Goal: Task Accomplishment & Management: Manage account settings

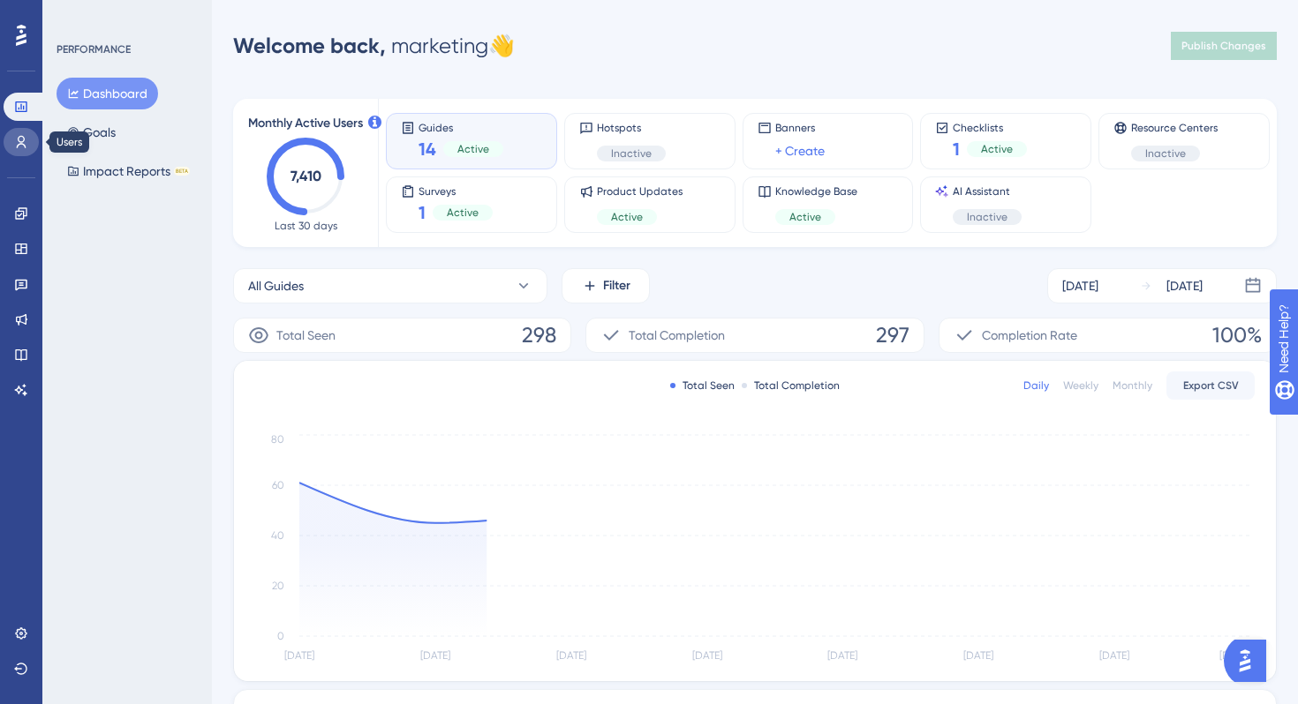
click at [20, 132] on link at bounding box center [21, 142] width 35 height 28
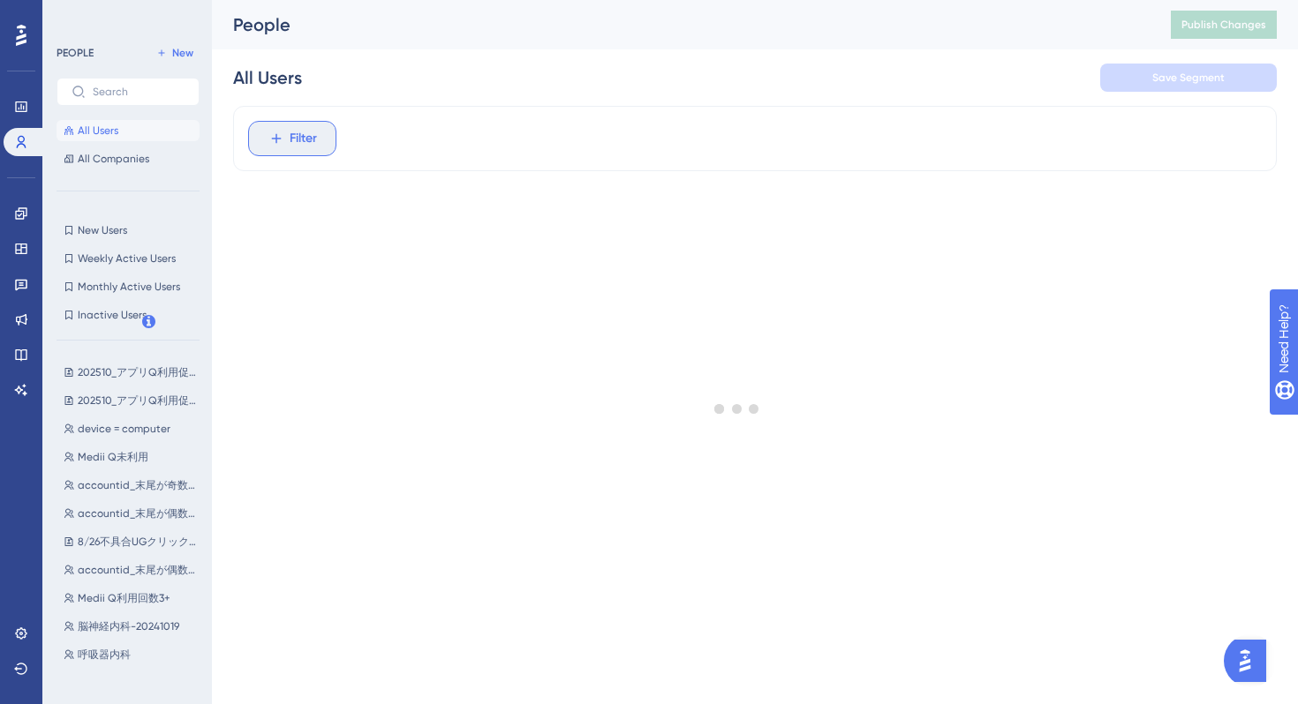
click at [301, 140] on span "Filter" at bounding box center [303, 138] width 27 height 21
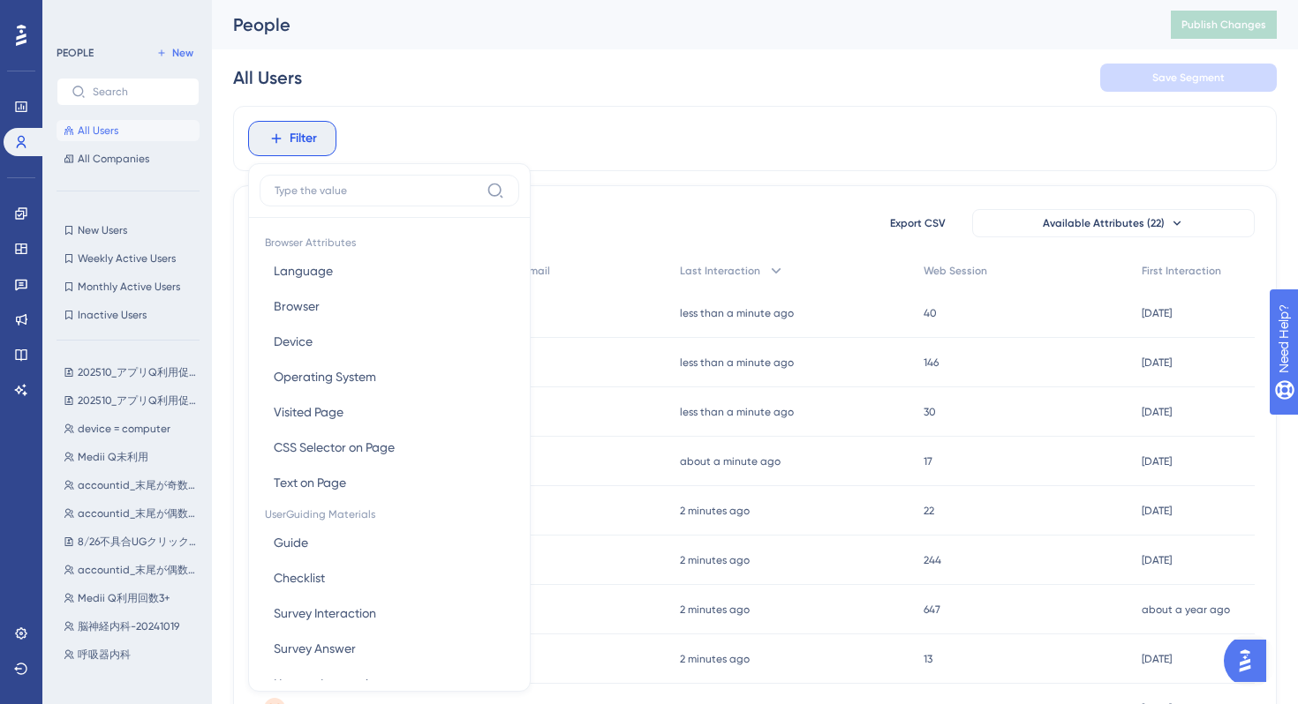
scroll to position [75, 0]
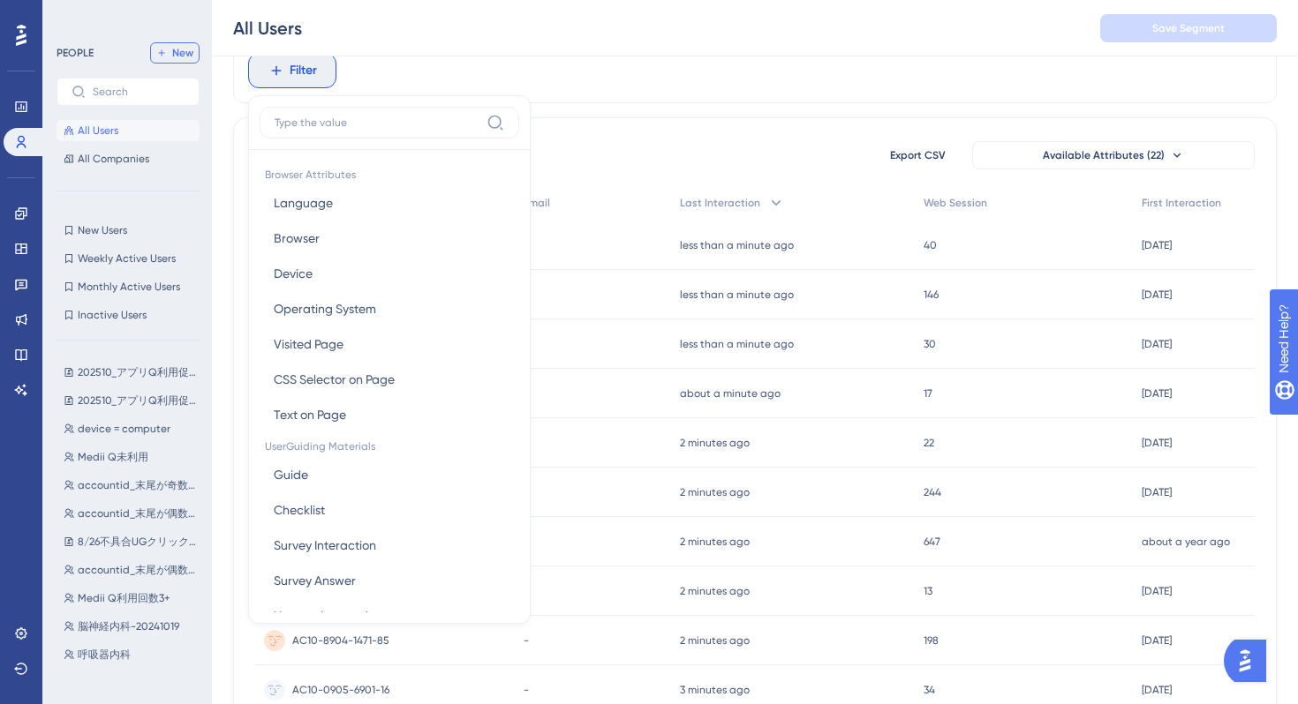
click at [182, 50] on span "New" at bounding box center [182, 53] width 21 height 14
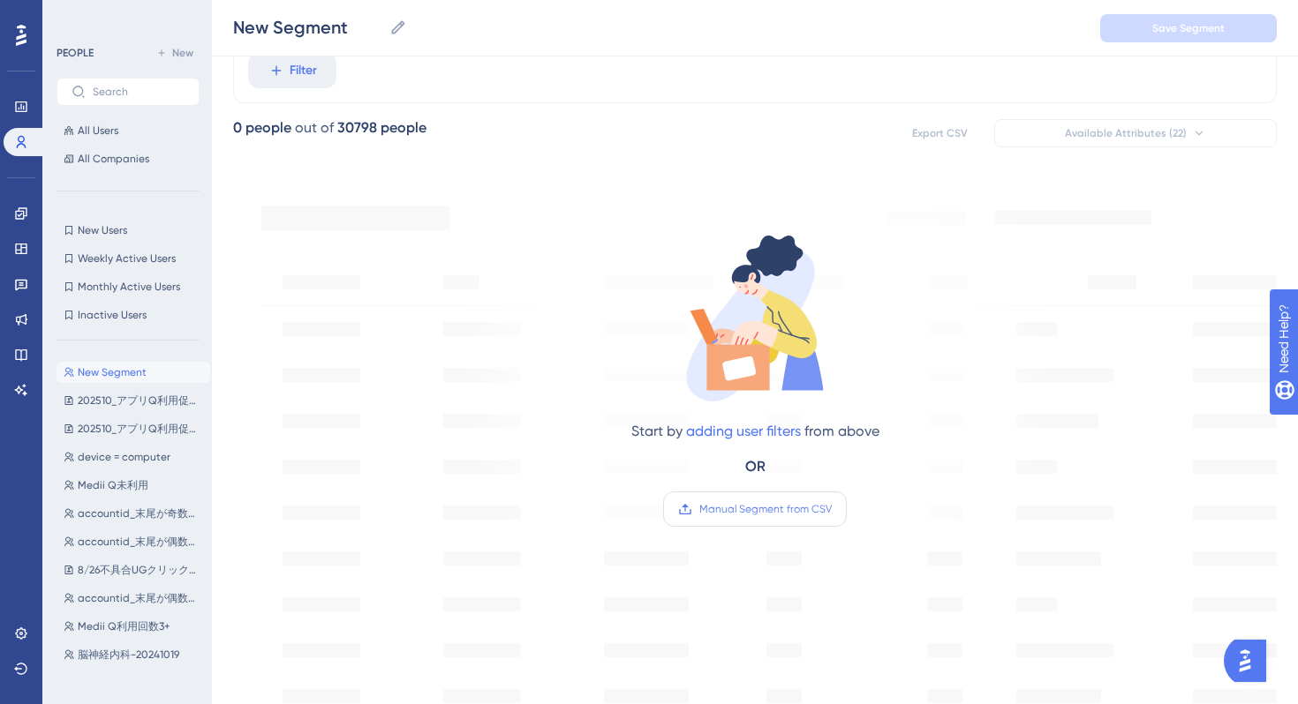
click at [771, 505] on span "Manual Segment from CSV" at bounding box center [765, 509] width 132 height 14
click at [831, 509] on input "Manual Segment from CSV" at bounding box center [831, 509] width 0 height 0
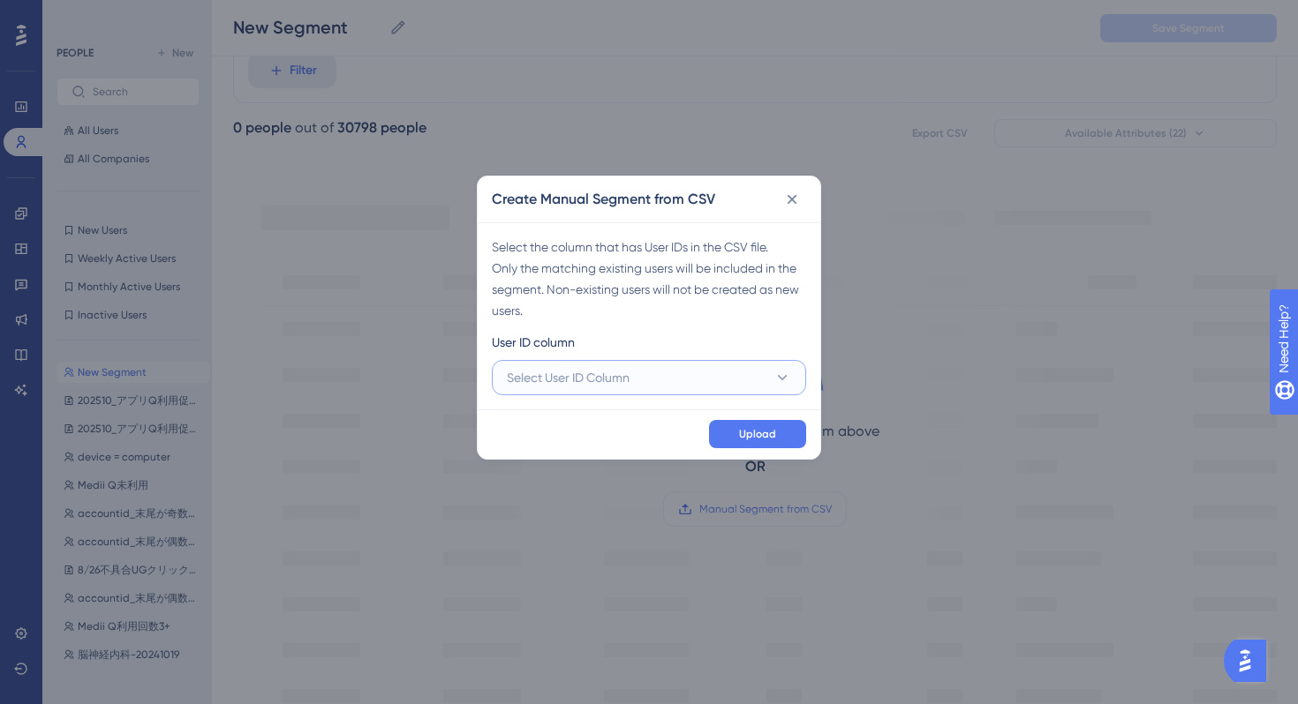
click at [603, 379] on span "Select User ID Column" at bounding box center [568, 377] width 123 height 21
click at [580, 425] on span "A - Eメール" at bounding box center [548, 431] width 63 height 21
click at [730, 433] on button "Upload" at bounding box center [757, 434] width 97 height 28
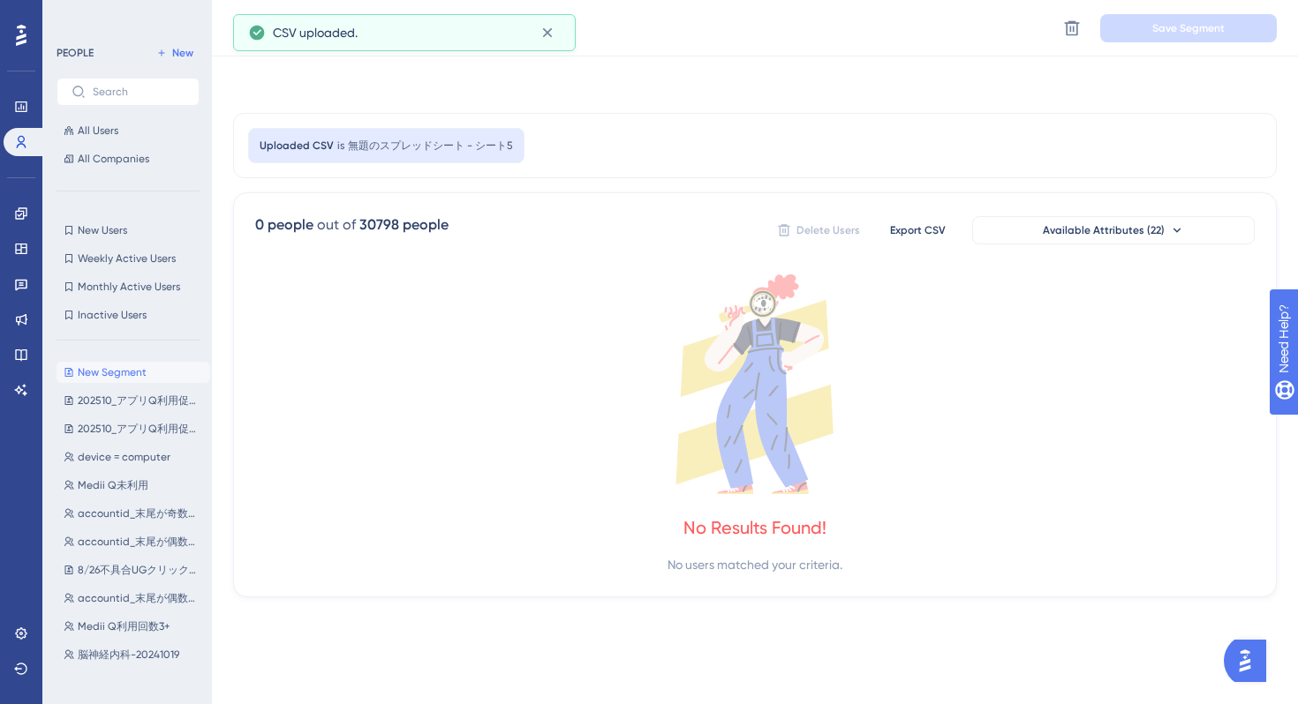
scroll to position [0, 0]
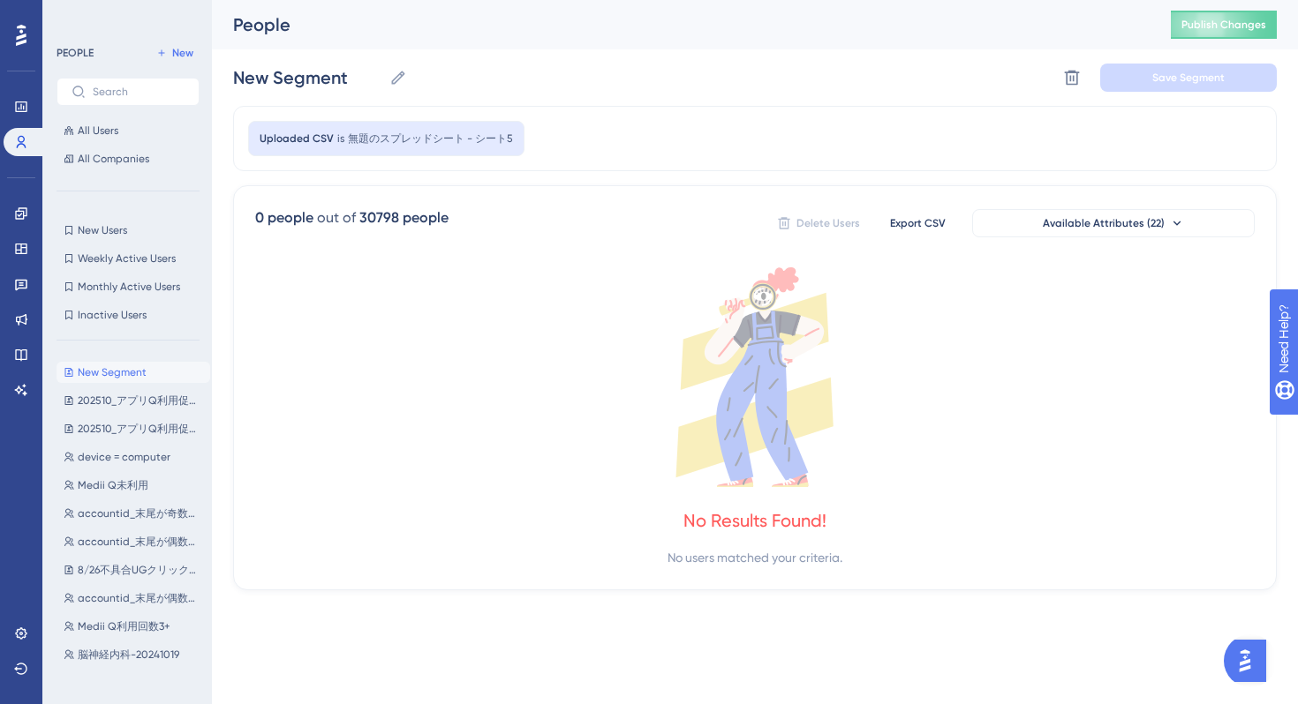
click at [650, 150] on div "Uploaded CSV is 無題のスプレッドシート - シート5" at bounding box center [754, 138] width 1043 height 65
click at [1075, 79] on icon at bounding box center [1072, 78] width 18 height 18
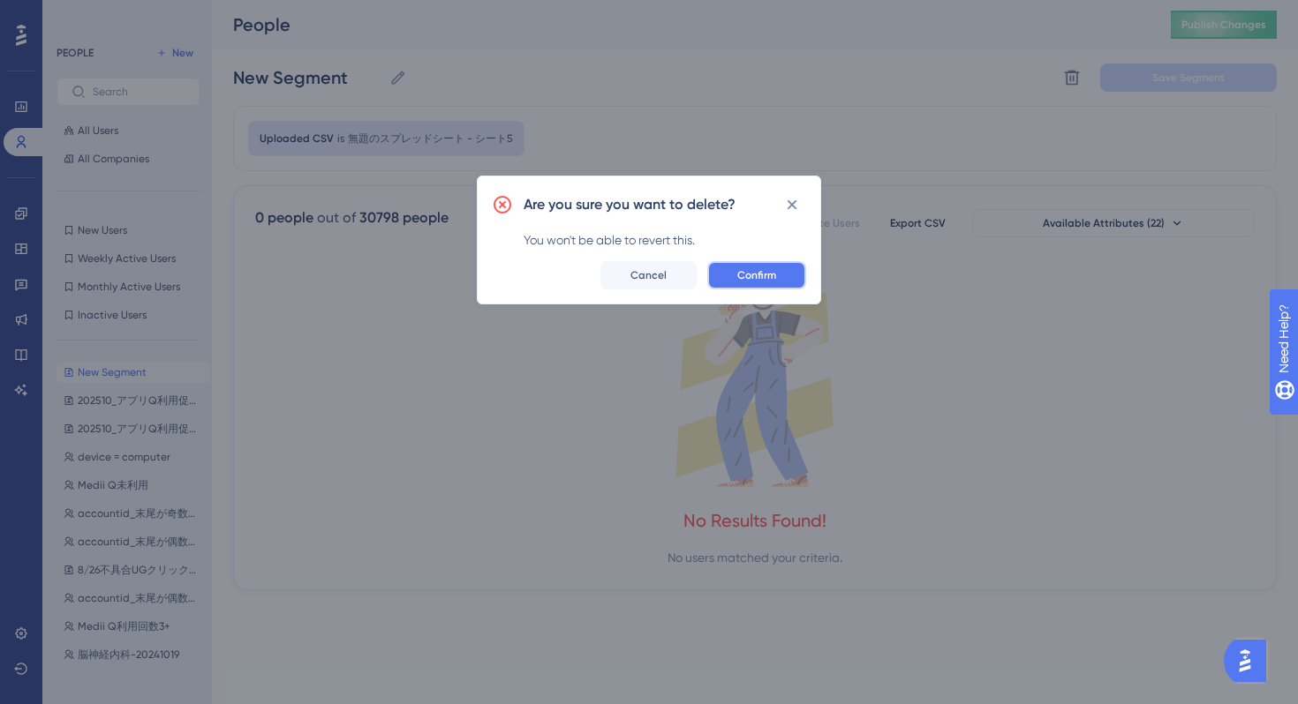
click at [772, 281] on span "Confirm" at bounding box center [756, 275] width 39 height 14
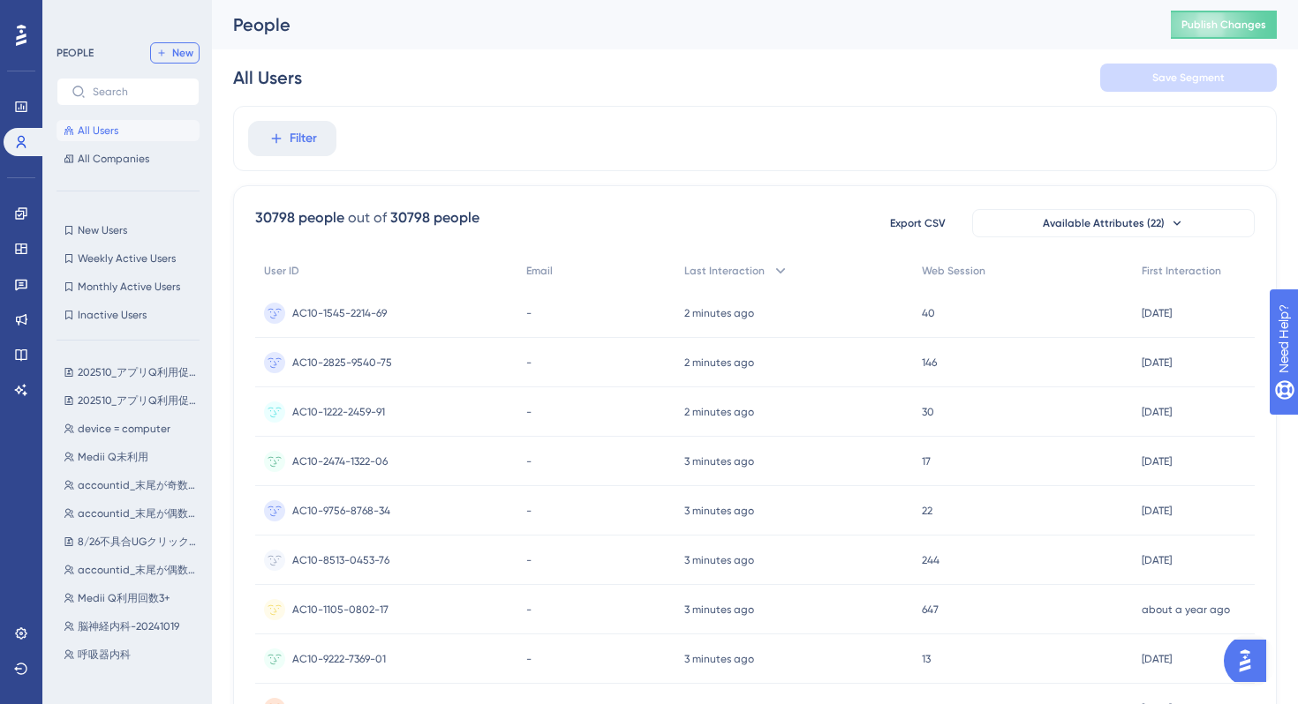
click at [175, 56] on span "New" at bounding box center [182, 53] width 21 height 14
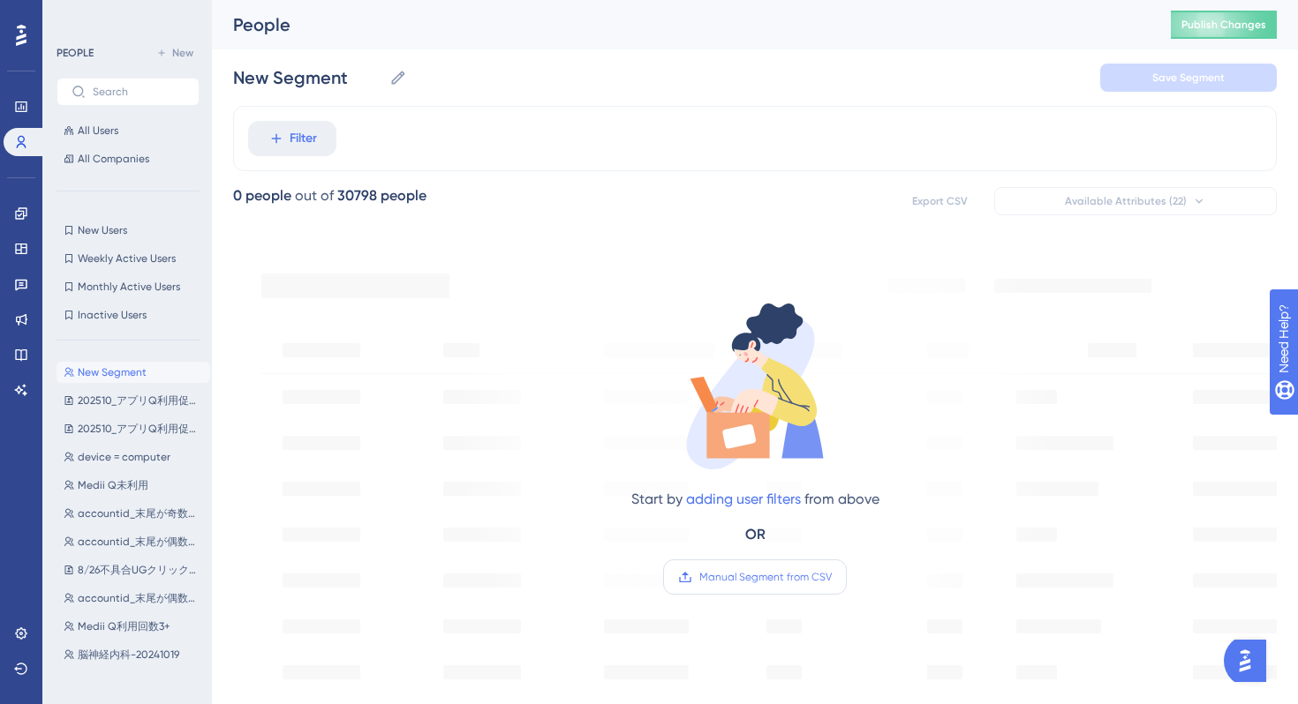
click at [743, 578] on span "Manual Segment from CSV" at bounding box center [765, 577] width 132 height 14
click at [831, 577] on input "Manual Segment from CSV" at bounding box center [831, 577] width 0 height 0
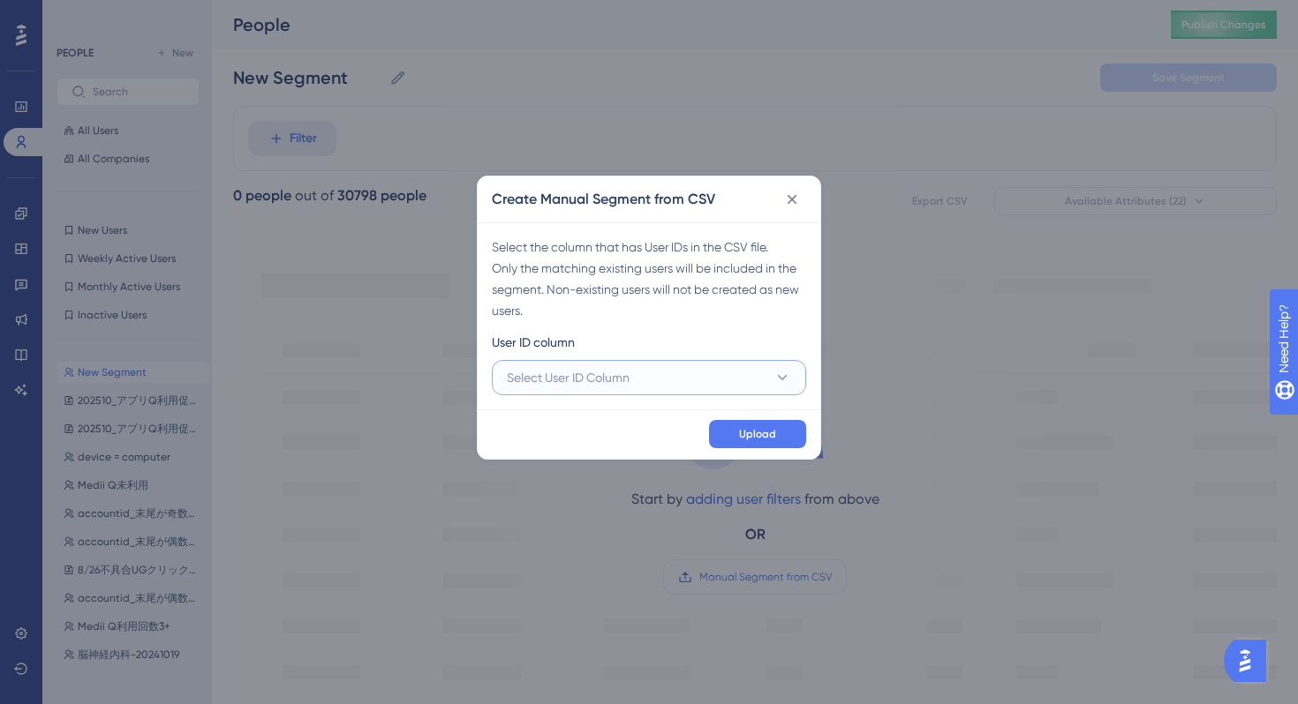
click at [665, 392] on button "Select User ID Column" at bounding box center [649, 377] width 314 height 35
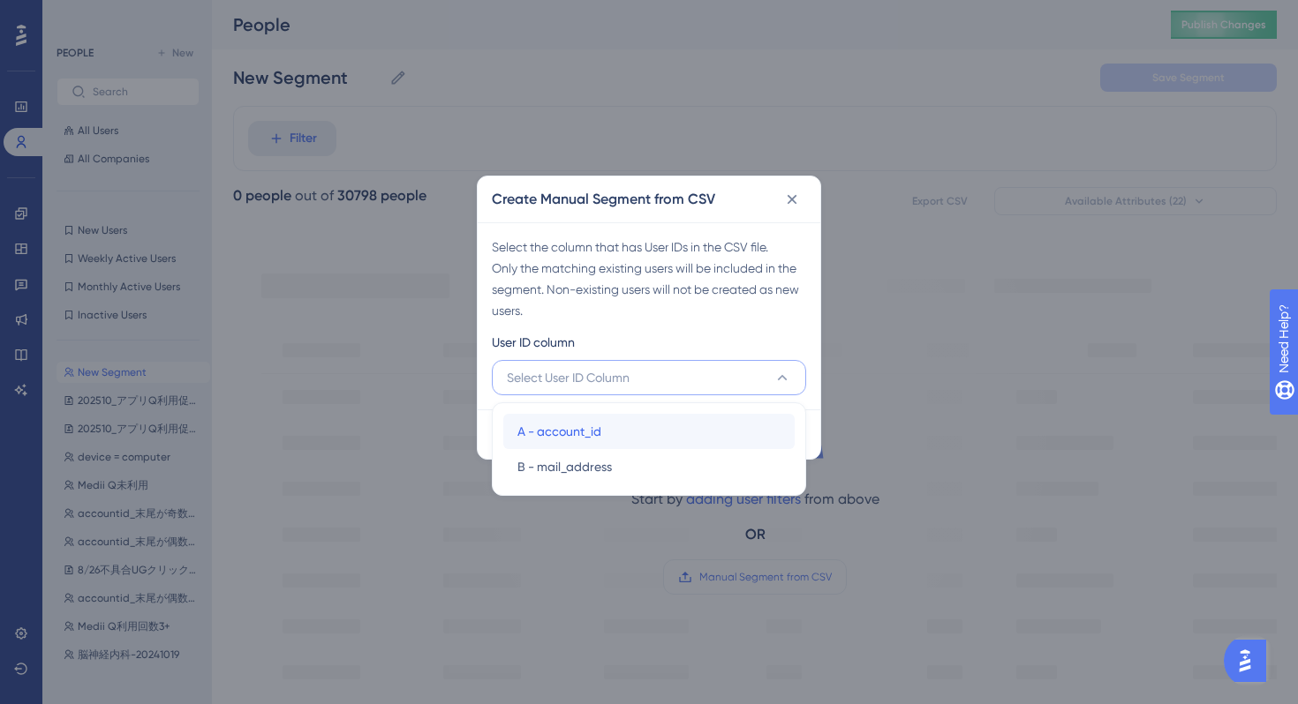
click at [628, 428] on div "A - account_id A - account_id" at bounding box center [648, 431] width 263 height 35
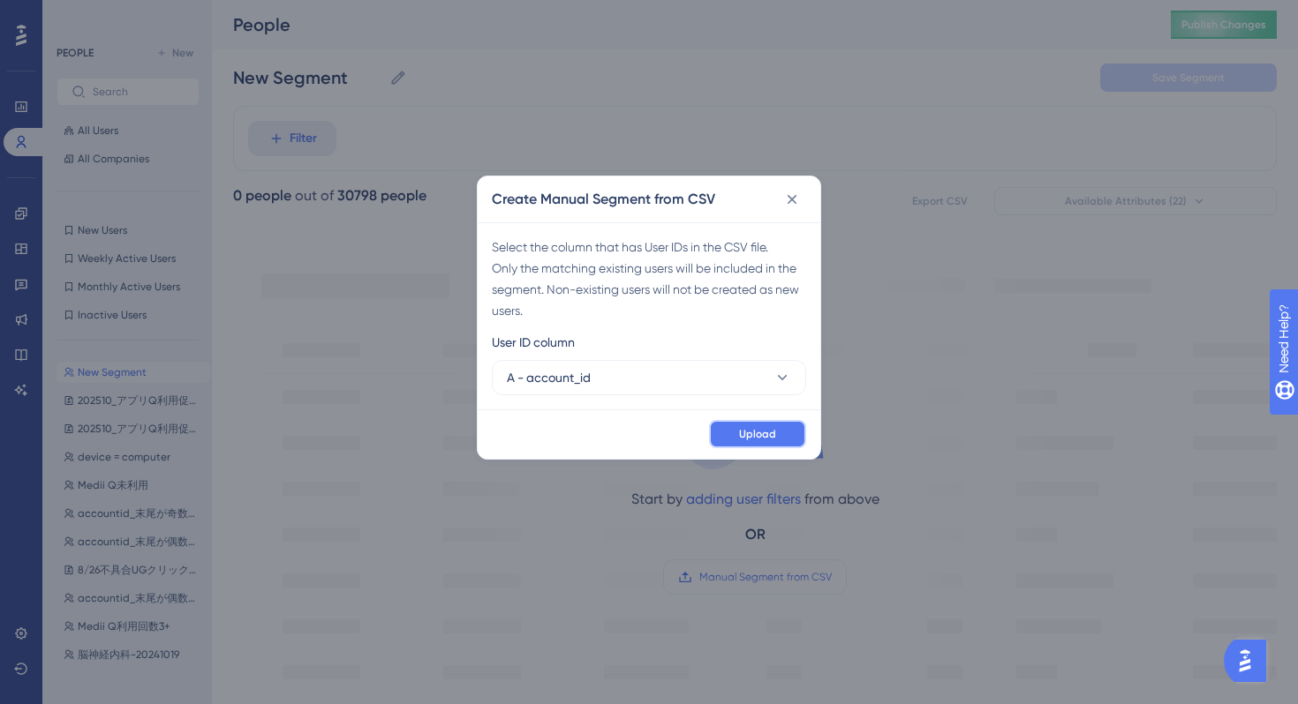
click at [743, 438] on span "Upload" at bounding box center [757, 434] width 37 height 14
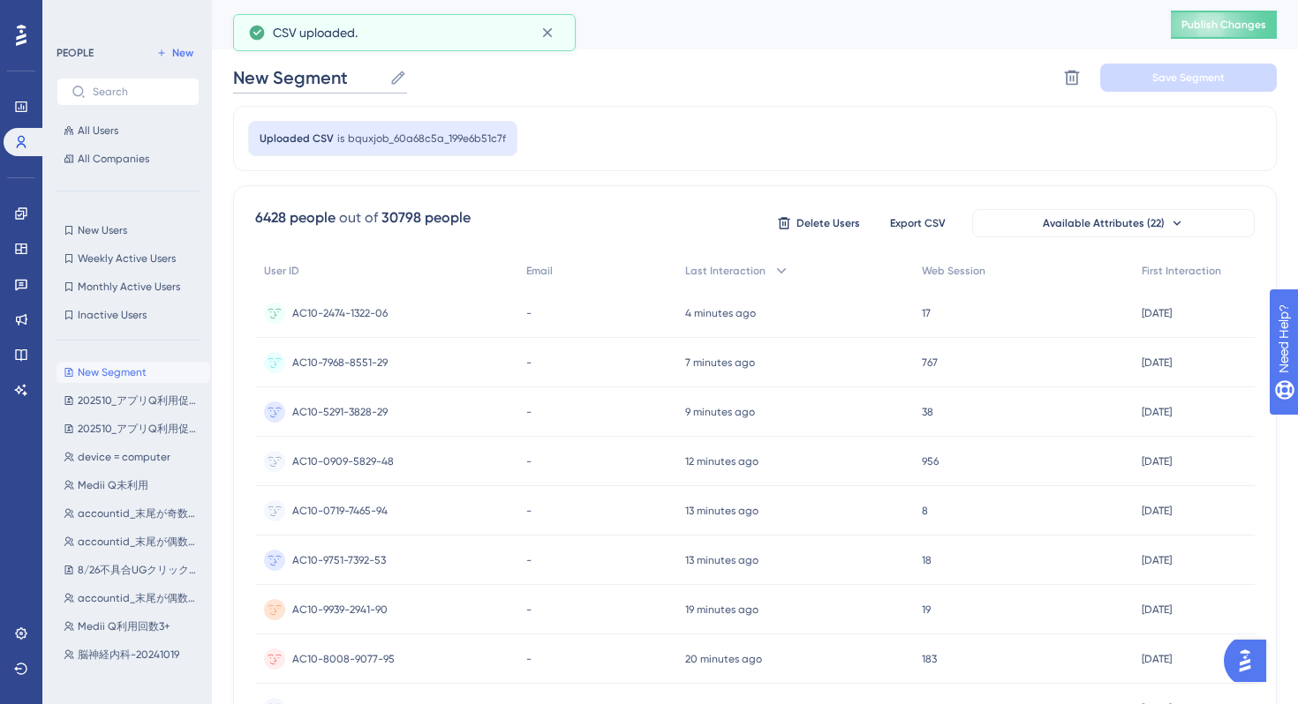
drag, startPoint x: 364, startPoint y: 74, endPoint x: 233, endPoint y: 76, distance: 130.6
click at [233, 76] on input "New Segment" at bounding box center [307, 77] width 149 height 25
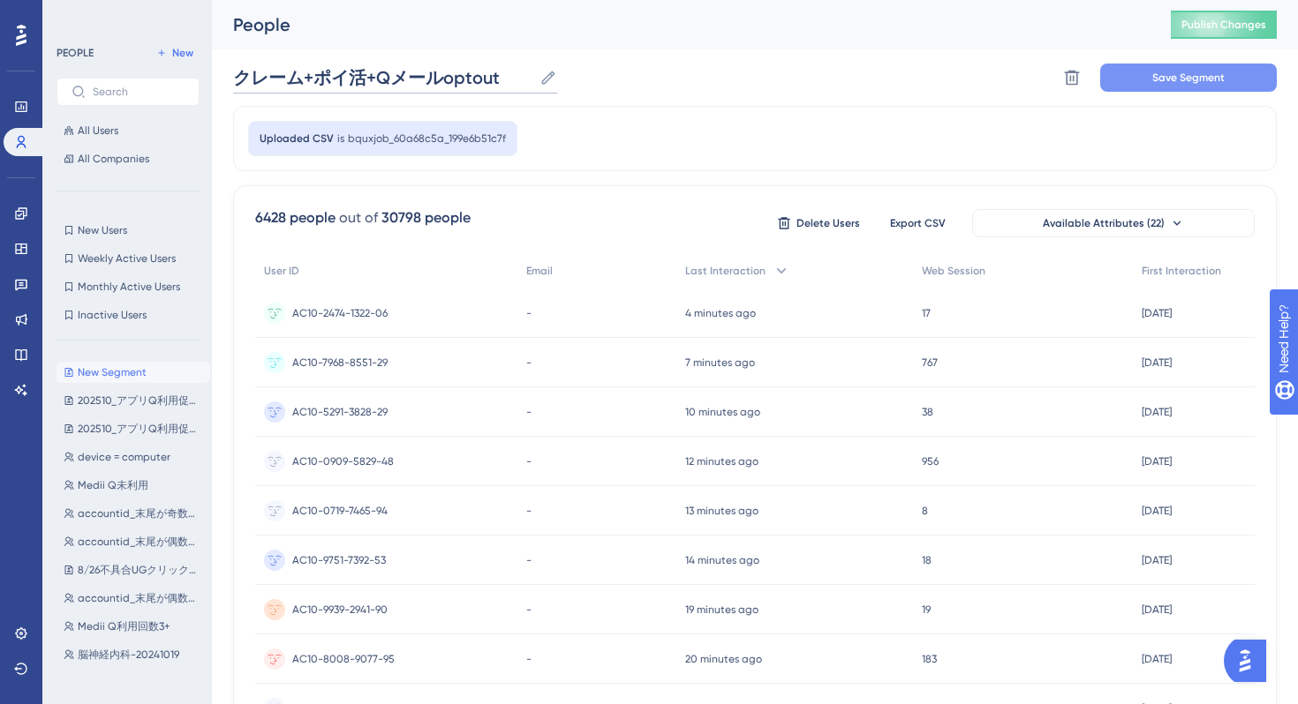
type input "クレーム+ポイ活+Qメールoptout"
click at [1144, 72] on button "Save Segment" at bounding box center [1188, 78] width 177 height 28
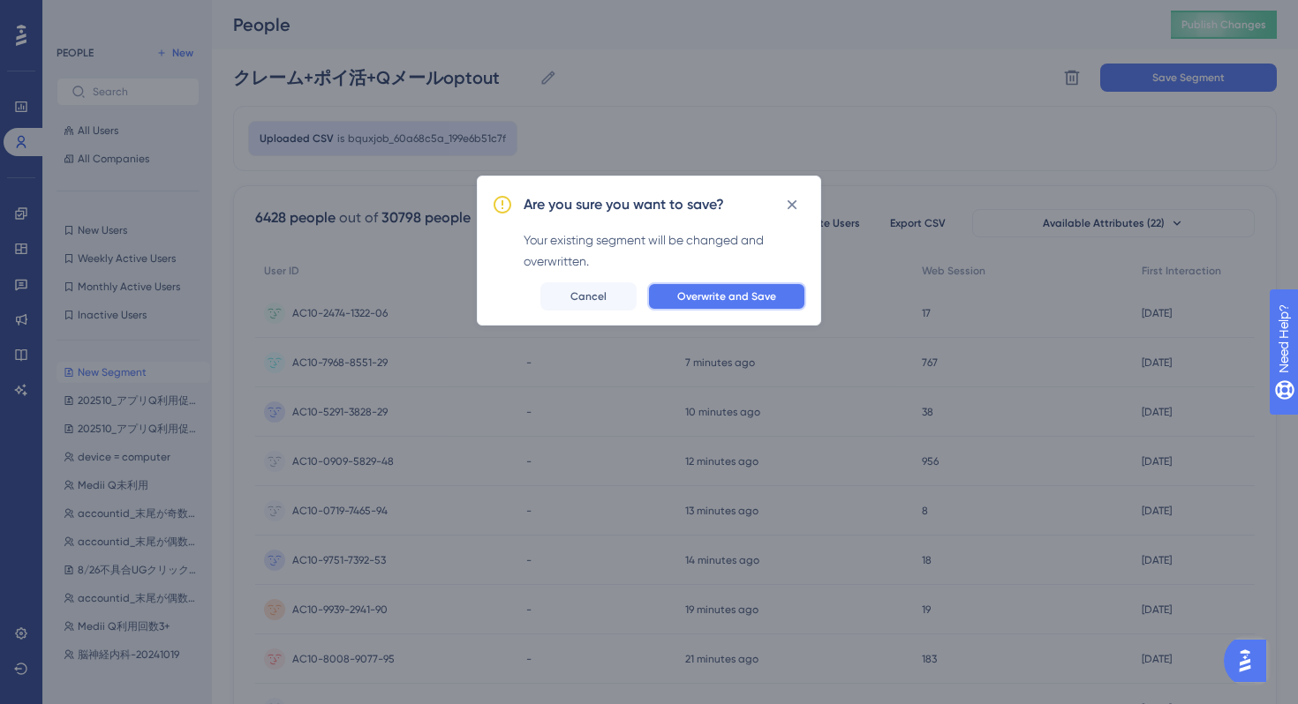
click at [709, 300] on span "Overwrite and Save" at bounding box center [726, 297] width 99 height 14
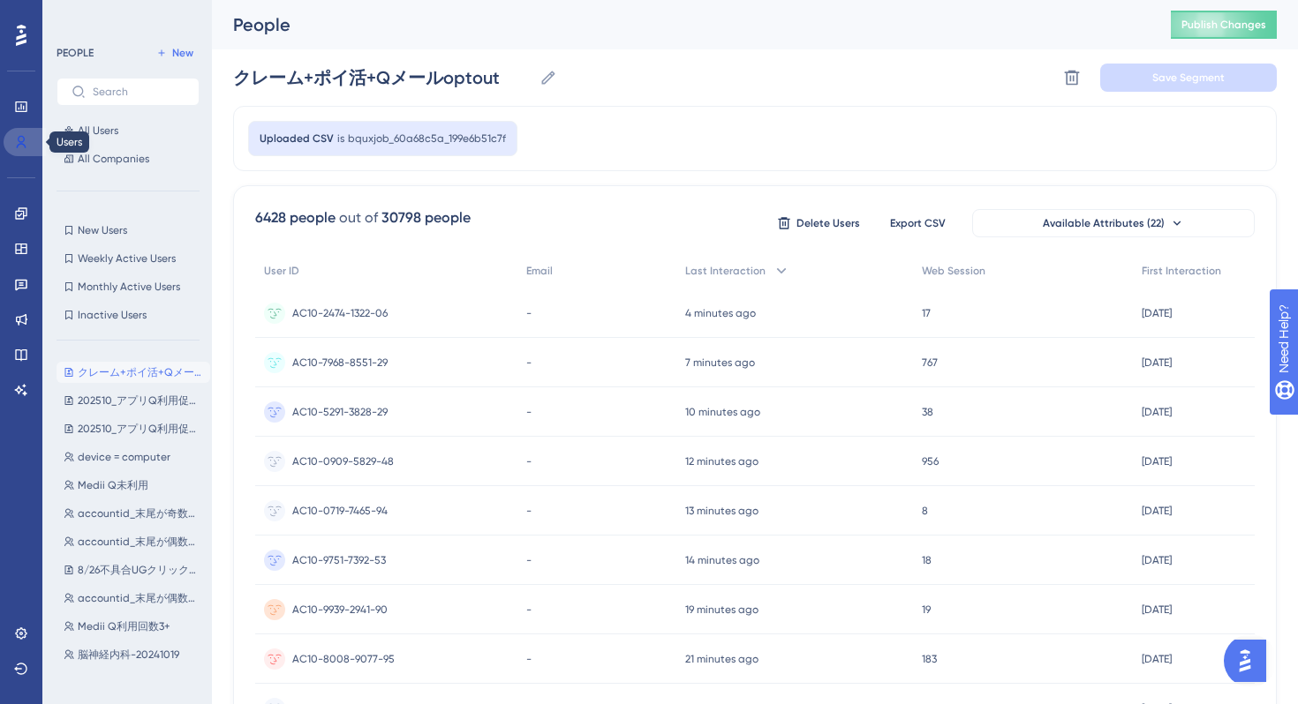
click at [20, 149] on link at bounding box center [25, 142] width 42 height 28
click at [10, 214] on link at bounding box center [21, 213] width 35 height 28
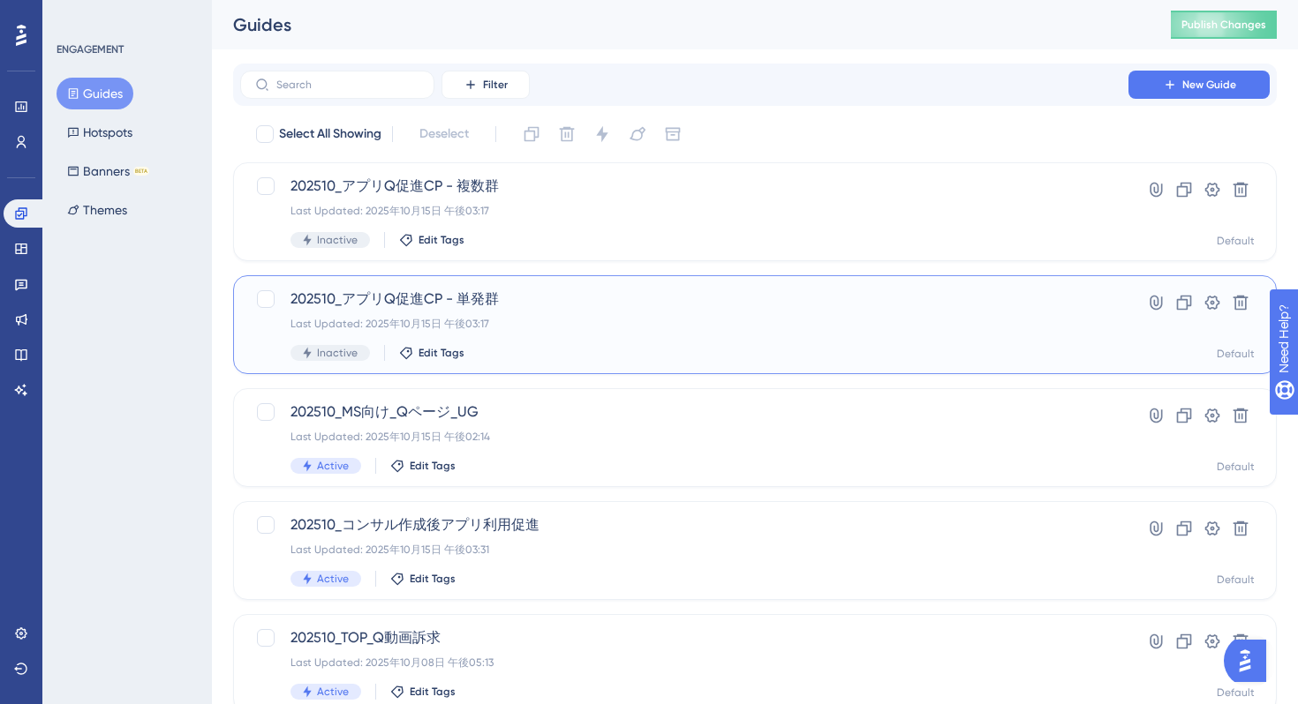
click at [697, 318] on div "Last Updated: 2025年10月15日 午後03:17" at bounding box center [683, 324] width 787 height 14
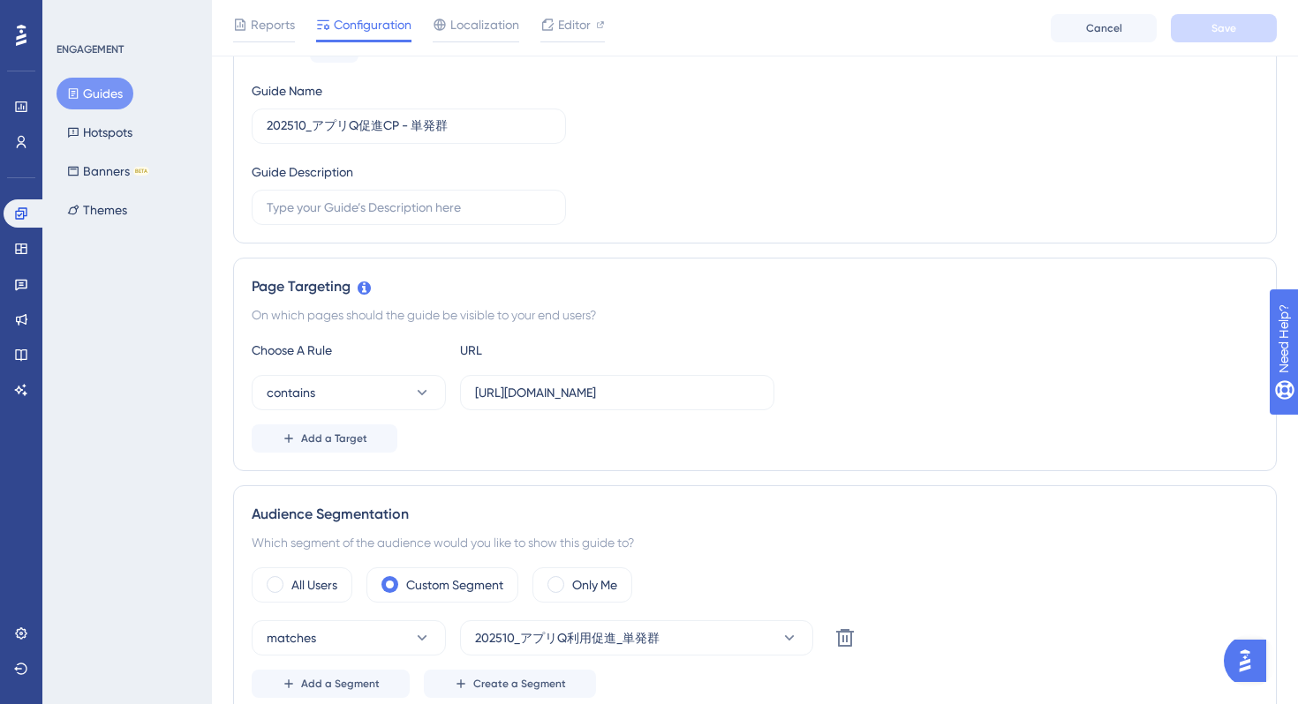
scroll to position [275, 0]
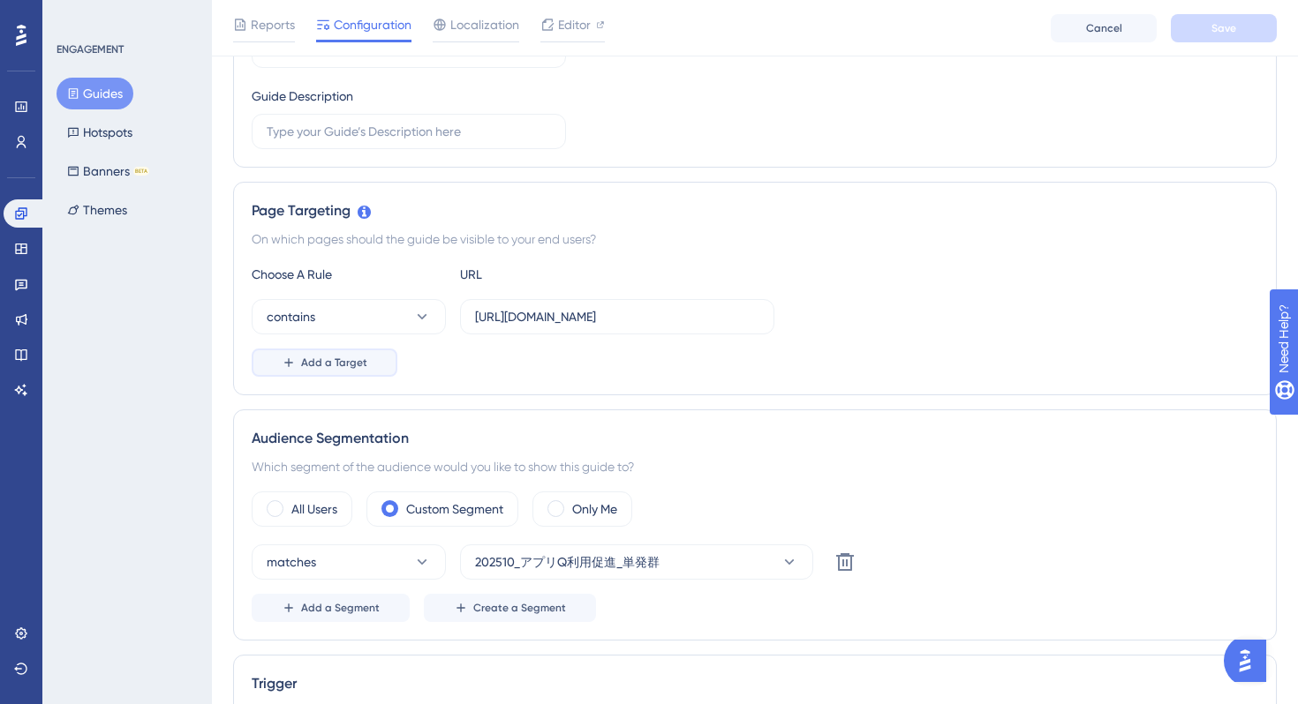
click at [339, 367] on span "Add a Target" at bounding box center [334, 363] width 66 height 14
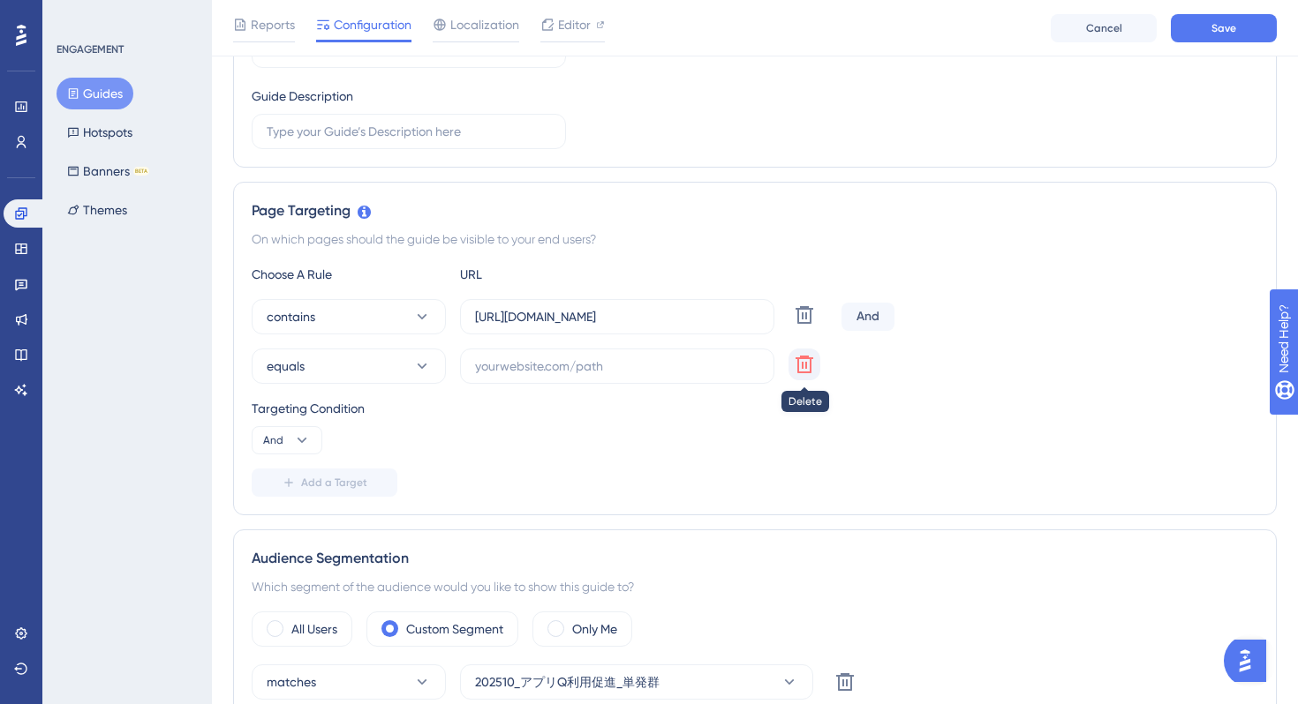
click at [801, 370] on icon at bounding box center [804, 364] width 21 height 21
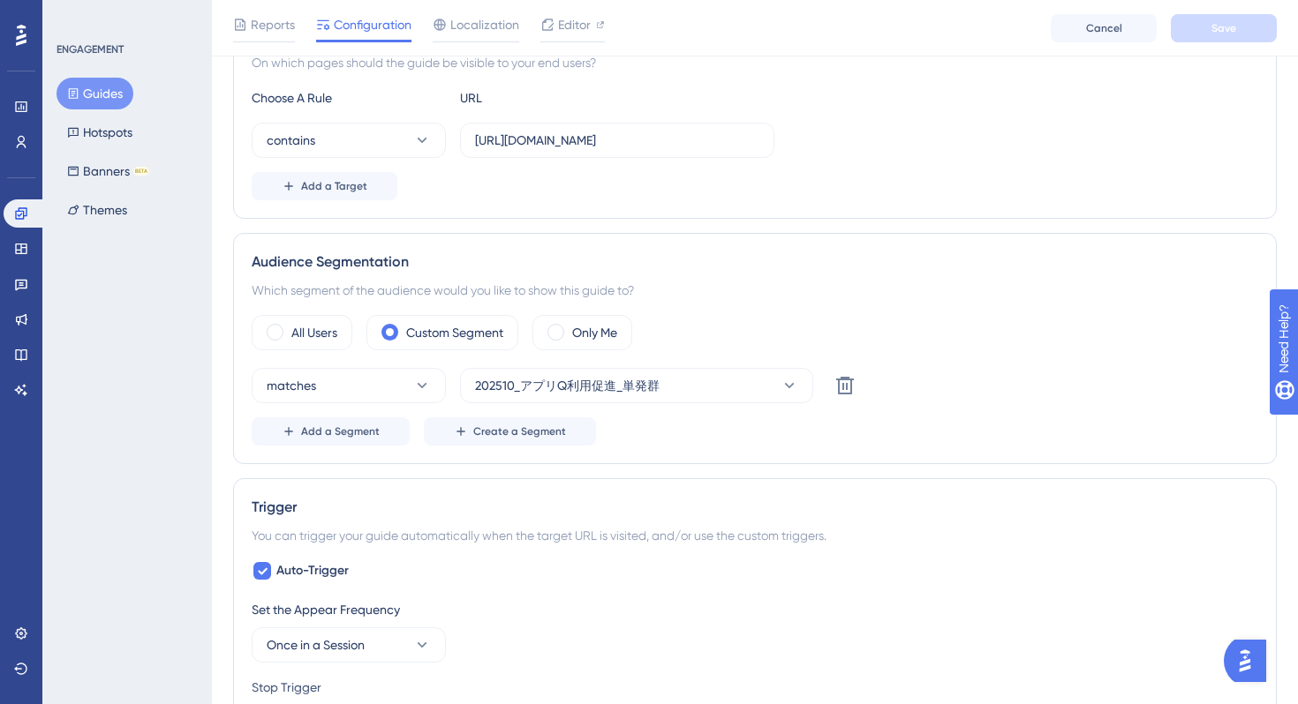
scroll to position [460, 0]
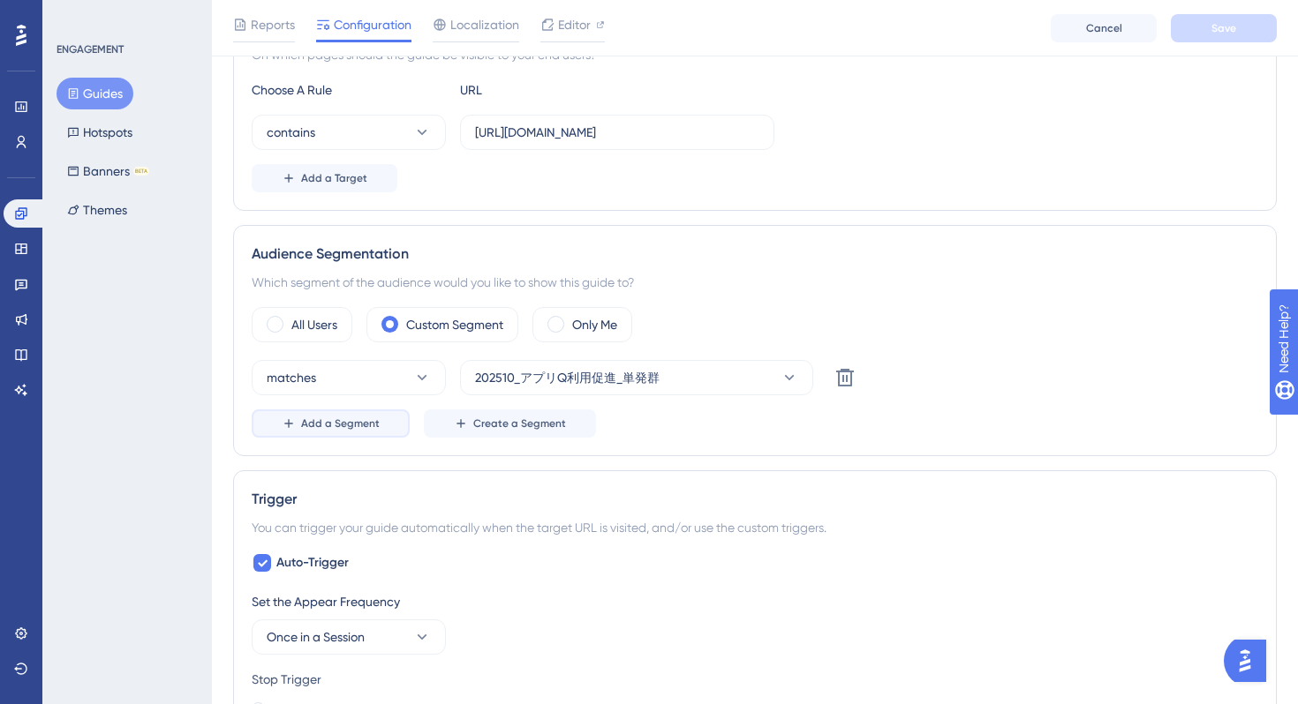
click at [346, 425] on span "Add a Segment" at bounding box center [340, 424] width 79 height 14
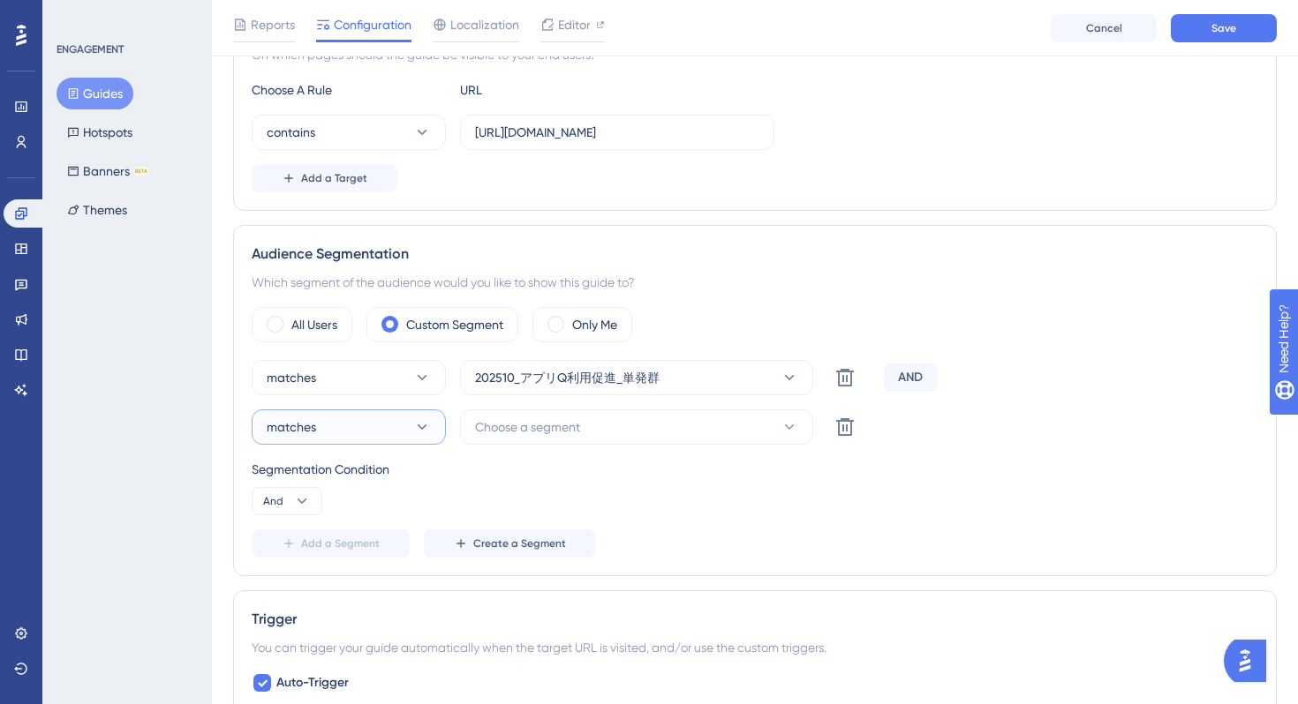
click at [392, 432] on button "matches" at bounding box center [349, 427] width 194 height 35
click at [365, 517] on div "doesn't match doesn't match" at bounding box center [348, 516] width 143 height 35
click at [549, 427] on span "Choose a segment" at bounding box center [527, 427] width 105 height 21
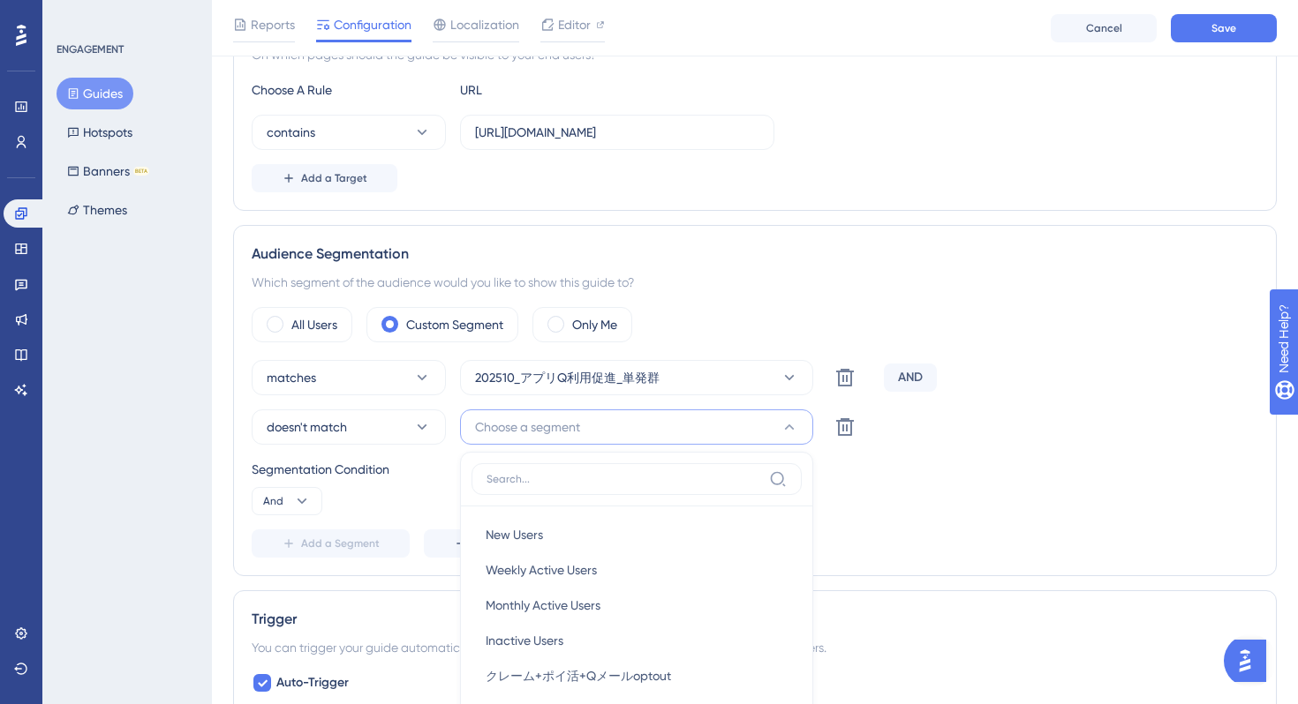
scroll to position [724, 0]
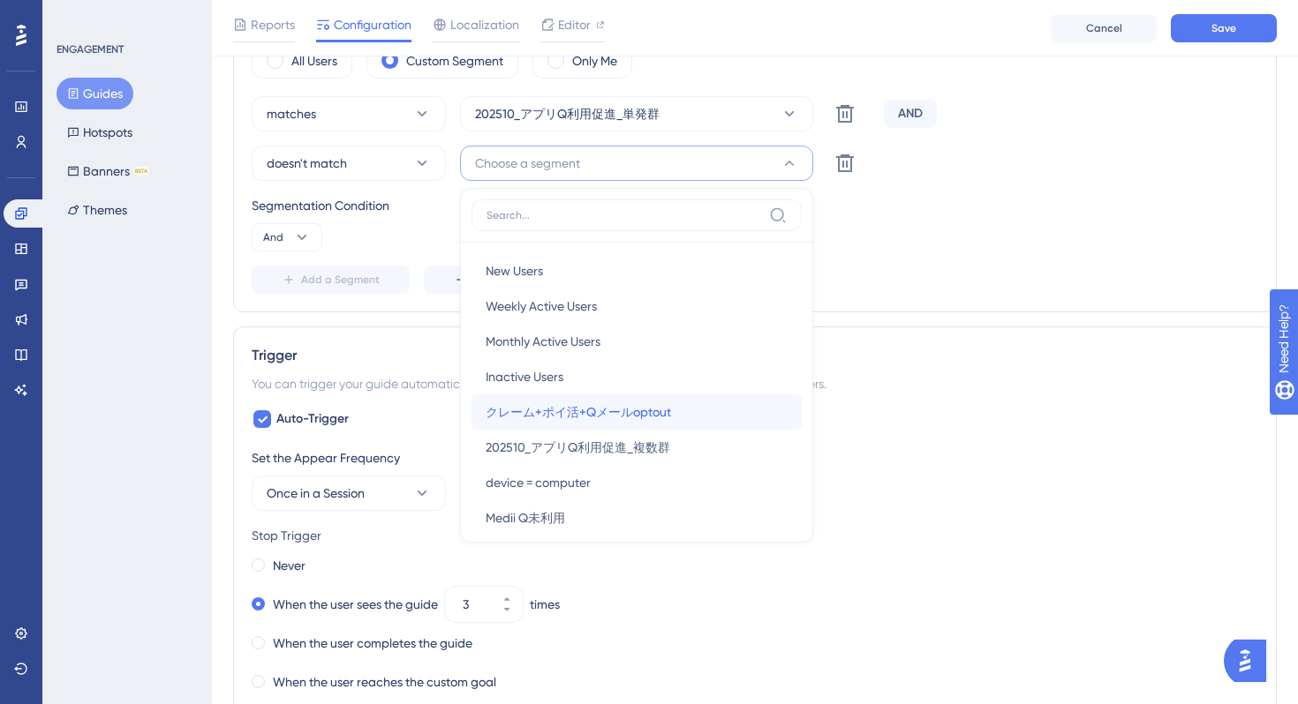
click at [659, 416] on span "クレーム+ポイ活+Qメールoptout" at bounding box center [577, 412] width 185 height 21
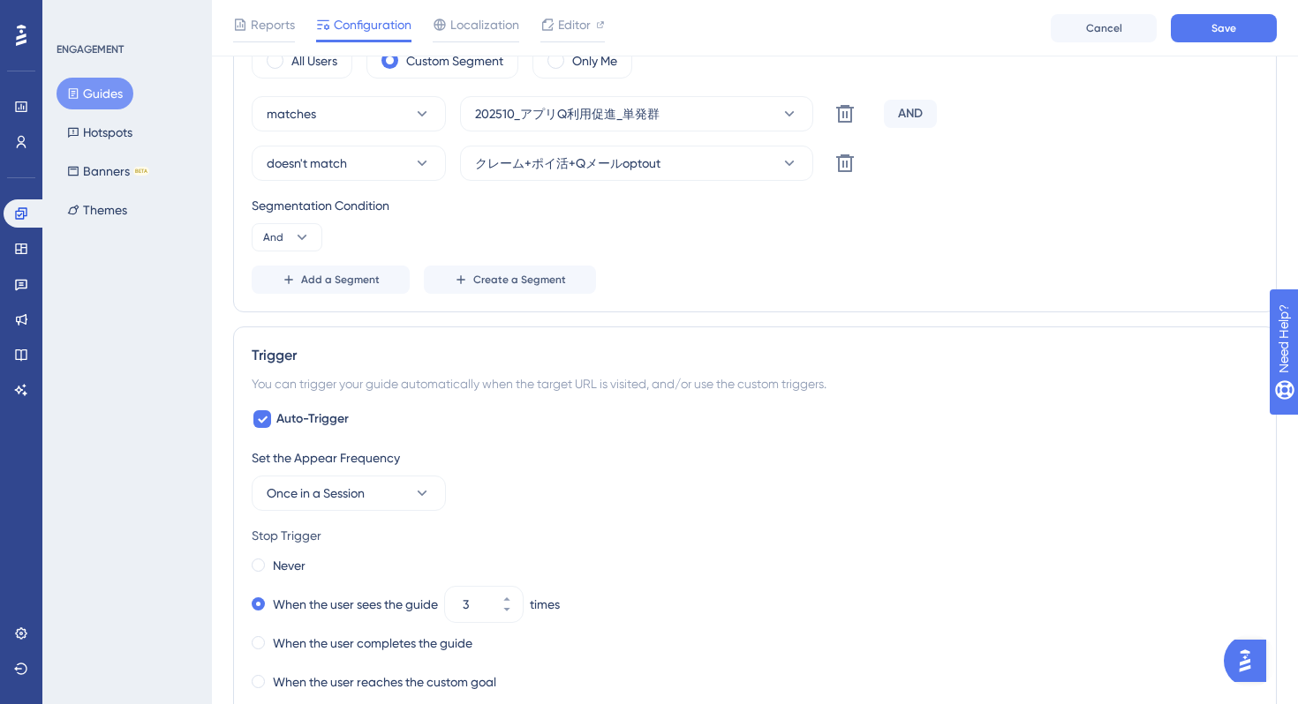
click at [929, 269] on div "Add a Segment Create a Segment" at bounding box center [755, 280] width 1006 height 28
click at [1208, 35] on button "Save" at bounding box center [1223, 28] width 106 height 28
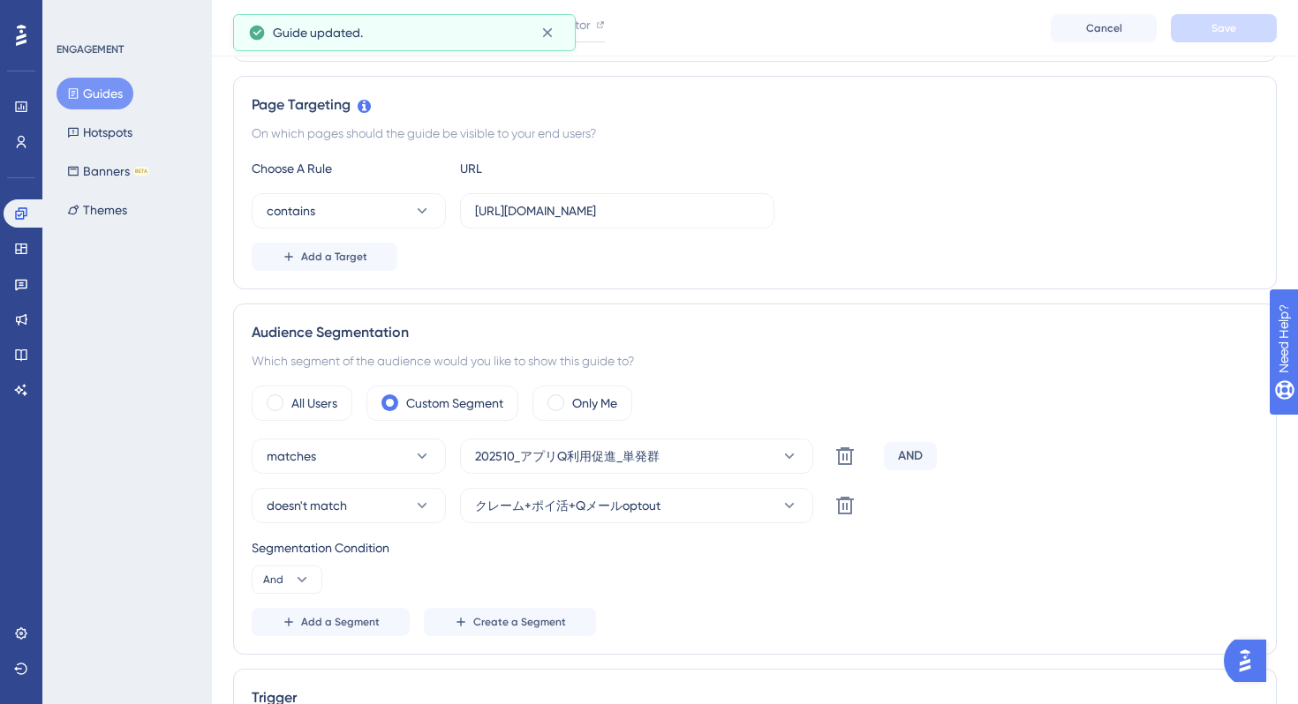
scroll to position [0, 0]
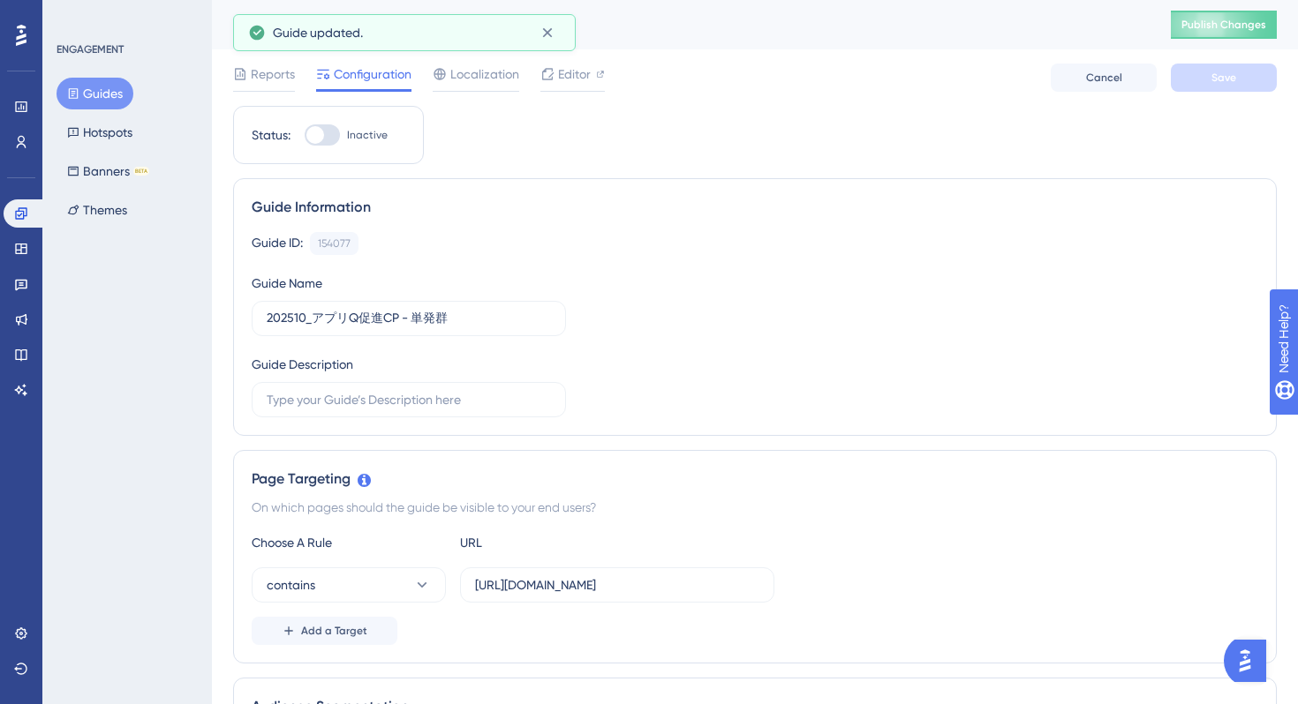
click at [110, 89] on button "Guides" at bounding box center [94, 94] width 77 height 32
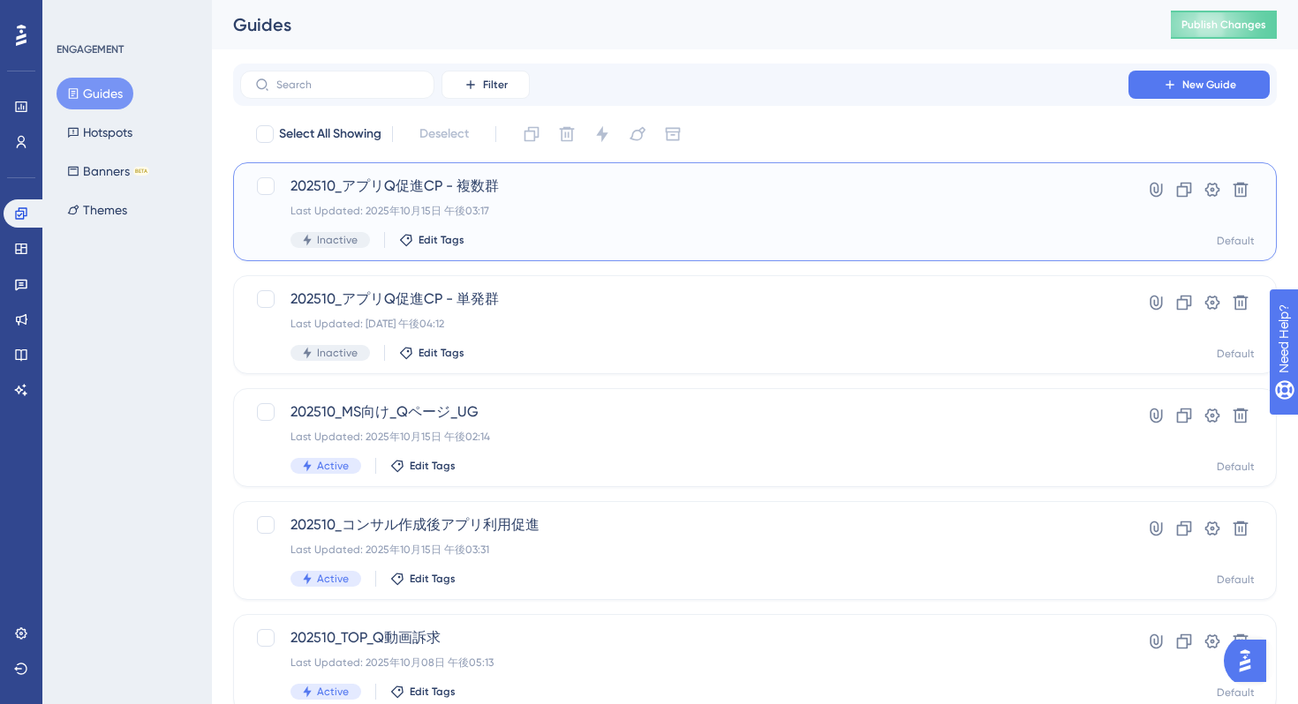
click at [600, 229] on div "202510_アプリQ促進CP - 複数群 Last Updated: [DATE] 午後03:17 Inactive Edit Tags" at bounding box center [683, 212] width 787 height 72
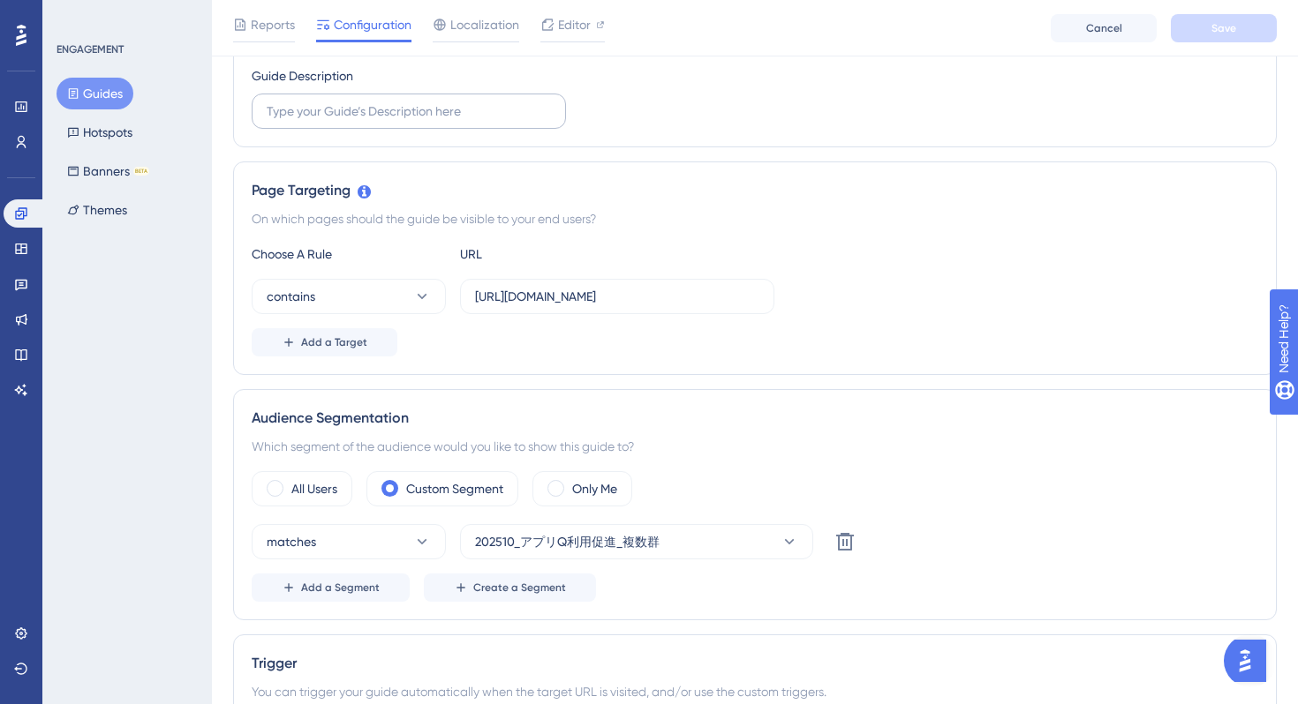
scroll to position [503, 0]
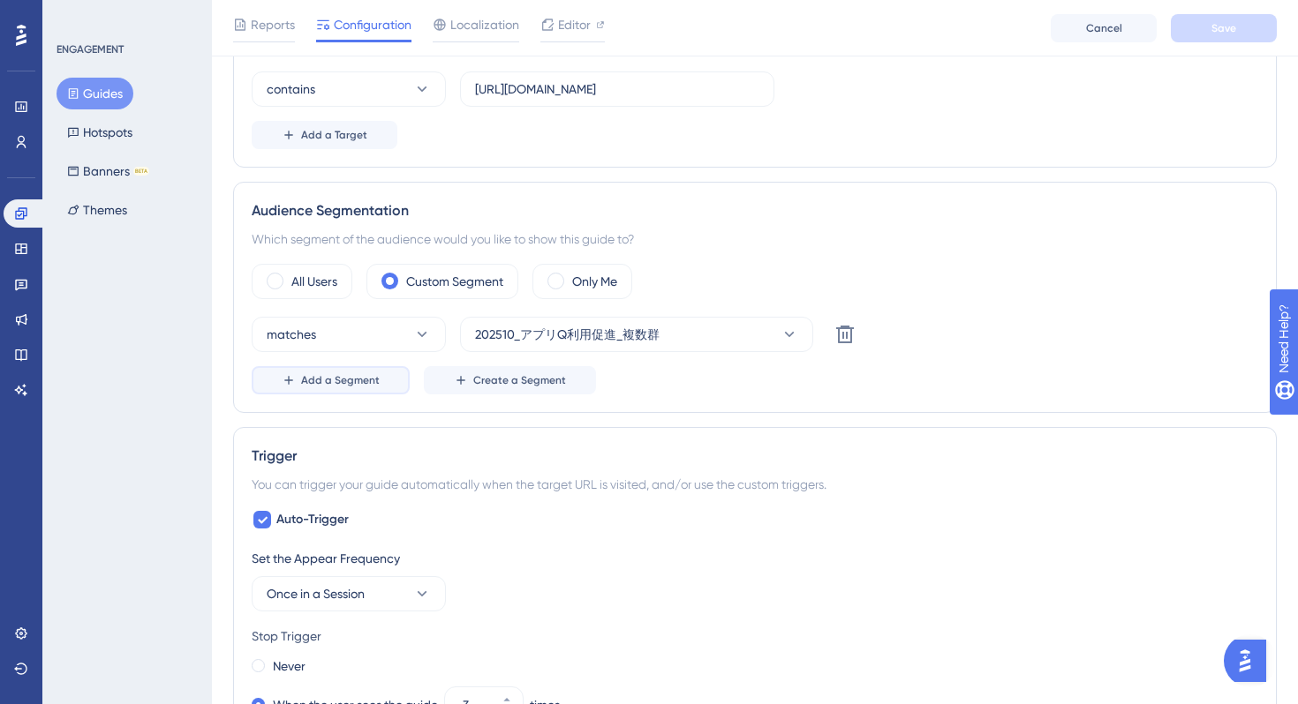
click at [356, 376] on span "Add a Segment" at bounding box center [340, 380] width 79 height 14
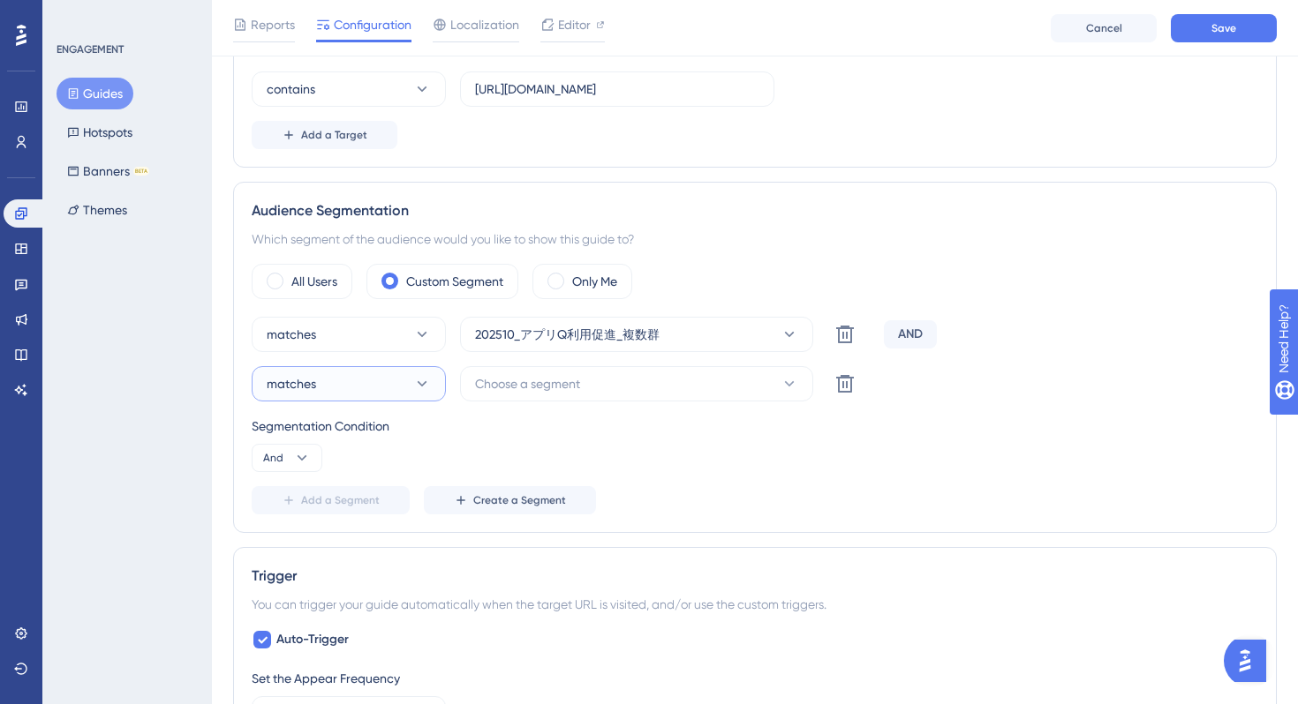
click at [392, 385] on button "matches" at bounding box center [349, 383] width 194 height 35
click at [356, 466] on span "doesn't match" at bounding box center [317, 473] width 80 height 21
click at [574, 390] on span "Choose a segment" at bounding box center [527, 383] width 105 height 21
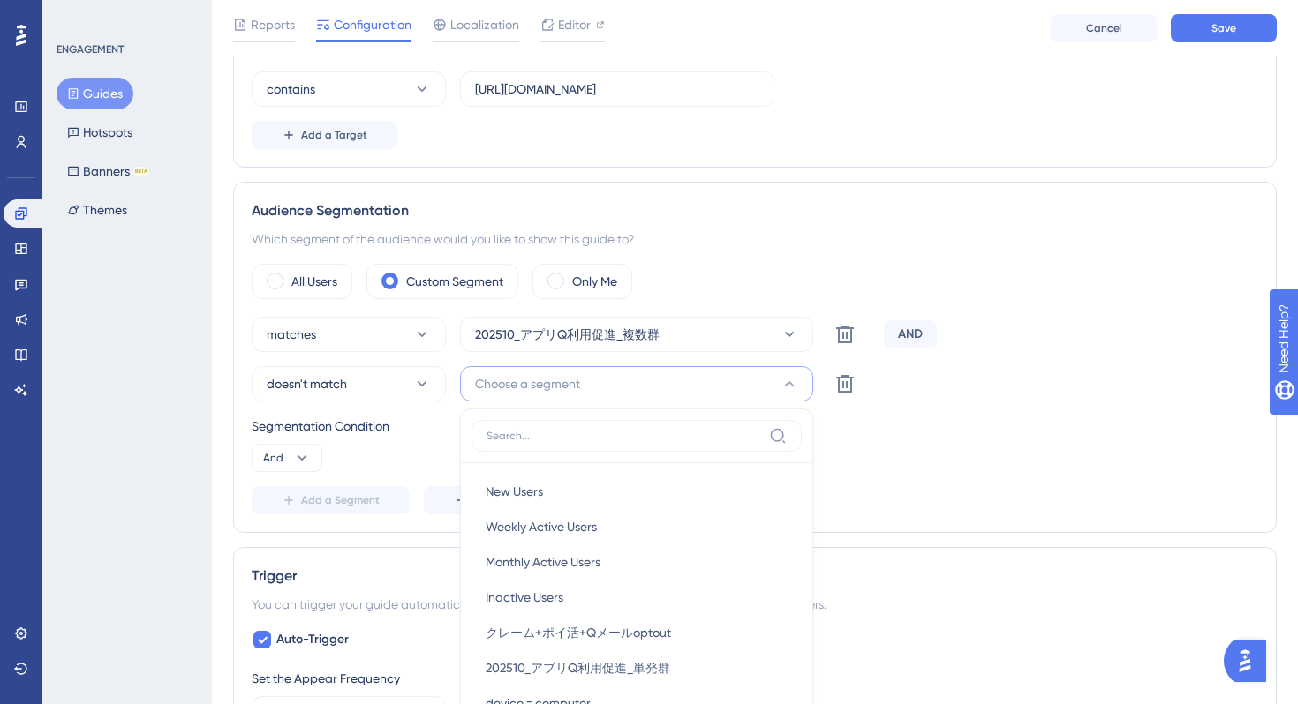
scroll to position [734, 0]
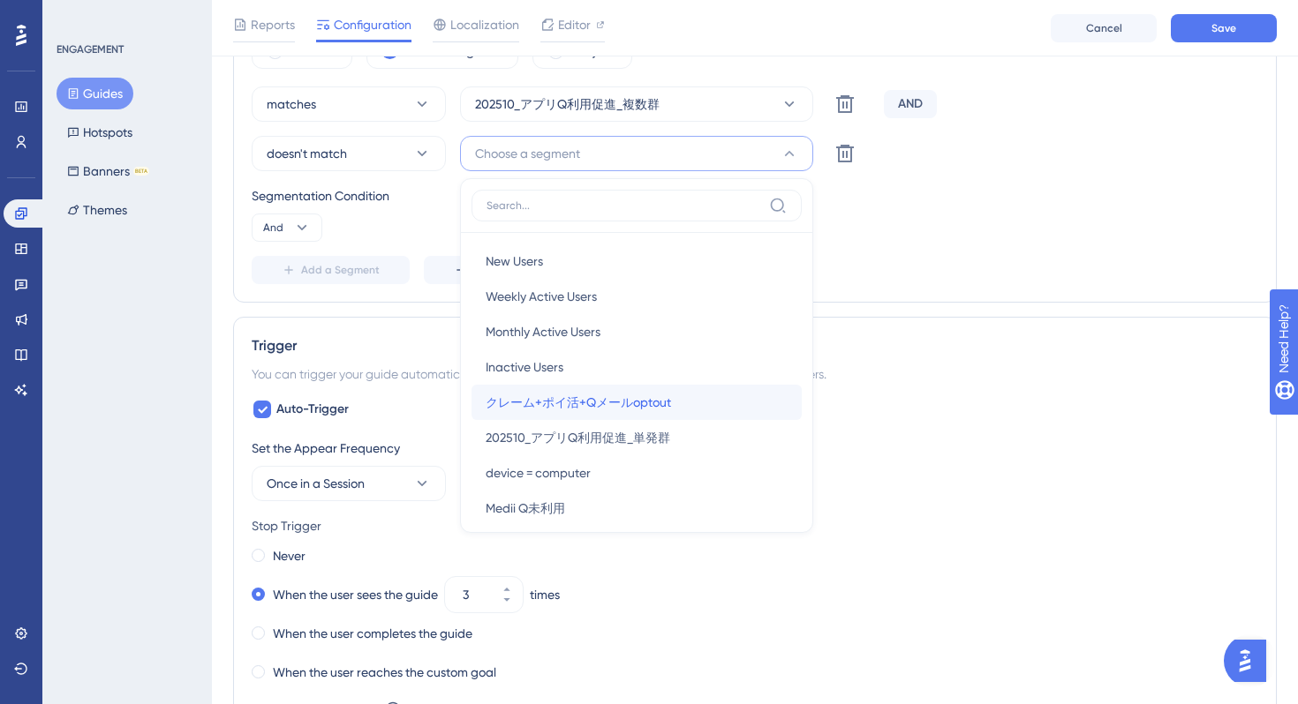
click at [599, 399] on span "クレーム+ポイ活+Qメールoptout" at bounding box center [577, 402] width 185 height 21
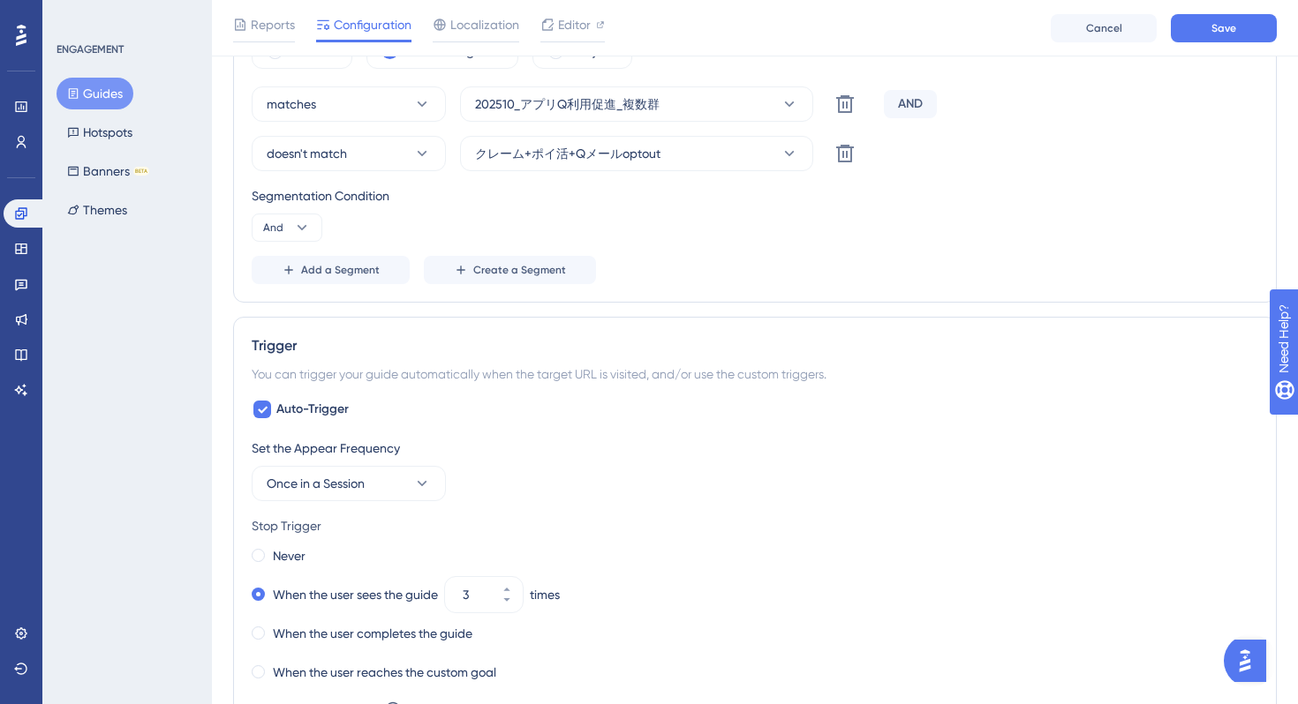
click at [964, 242] on div "matches 202510_アプリQ利用促進_複数群 Delete AND doesn't match クレーム+ポイ活+Qメールoptout Delete…" at bounding box center [755, 186] width 1006 height 198
click at [1227, 26] on span "Save" at bounding box center [1223, 28] width 25 height 14
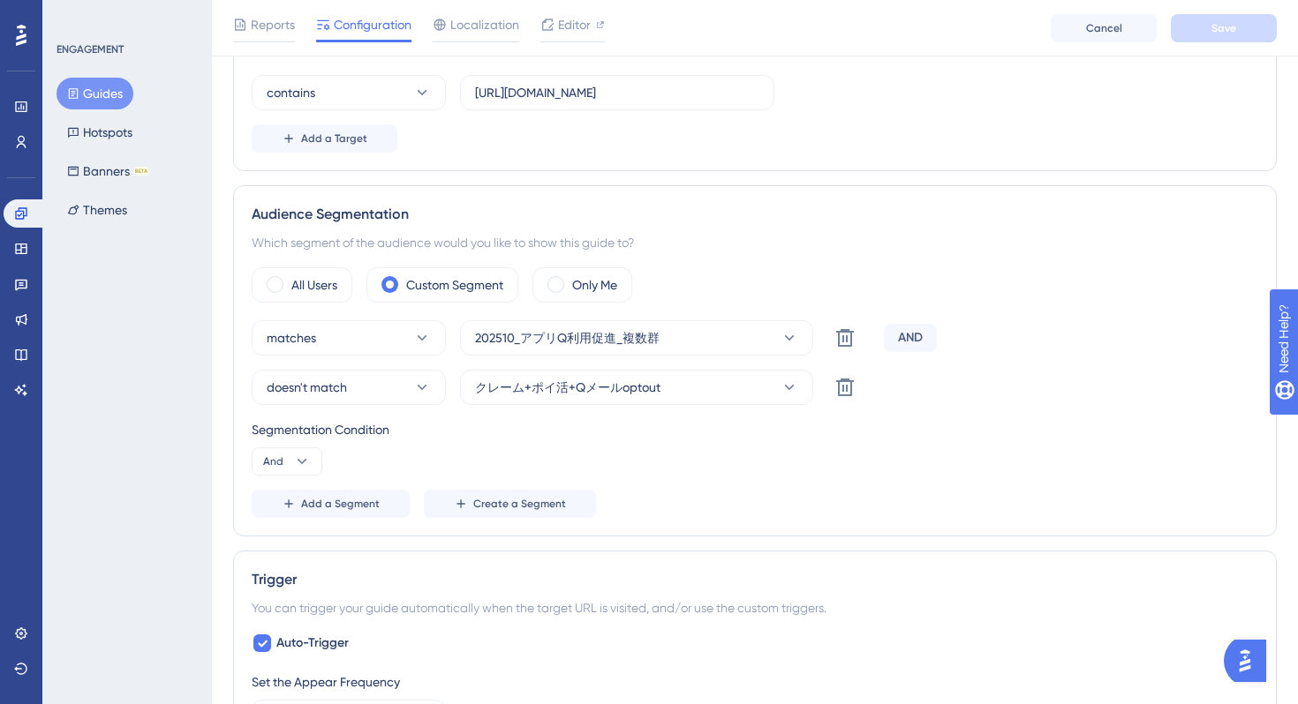
scroll to position [0, 0]
